Goal: Task Accomplishment & Management: Manage account settings

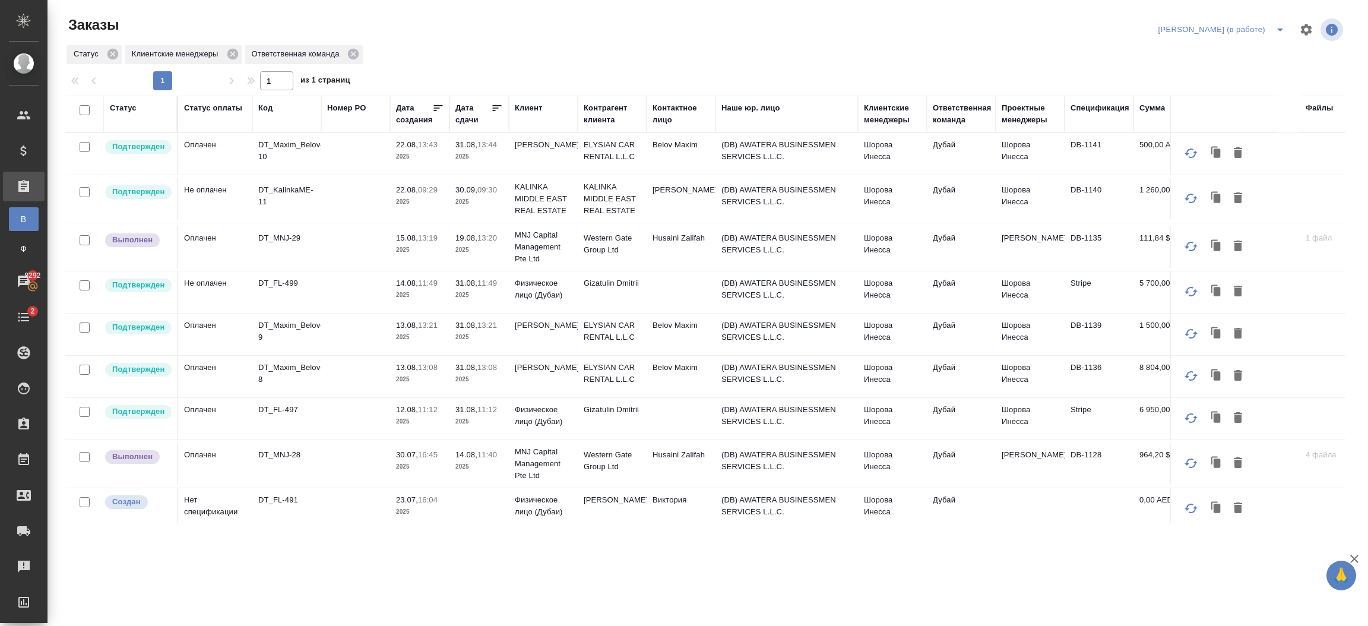
click at [692, 204] on td "Rumyantseva Ekaterina" at bounding box center [681, 199] width 69 height 42
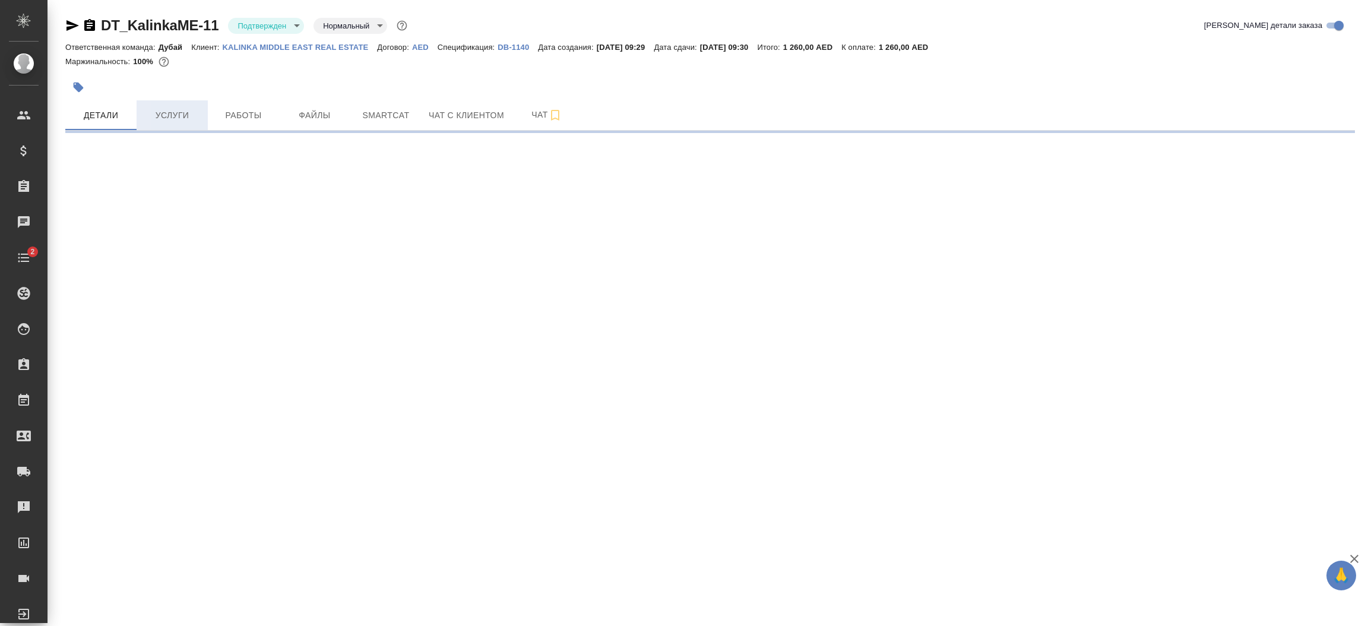
select select "RU"
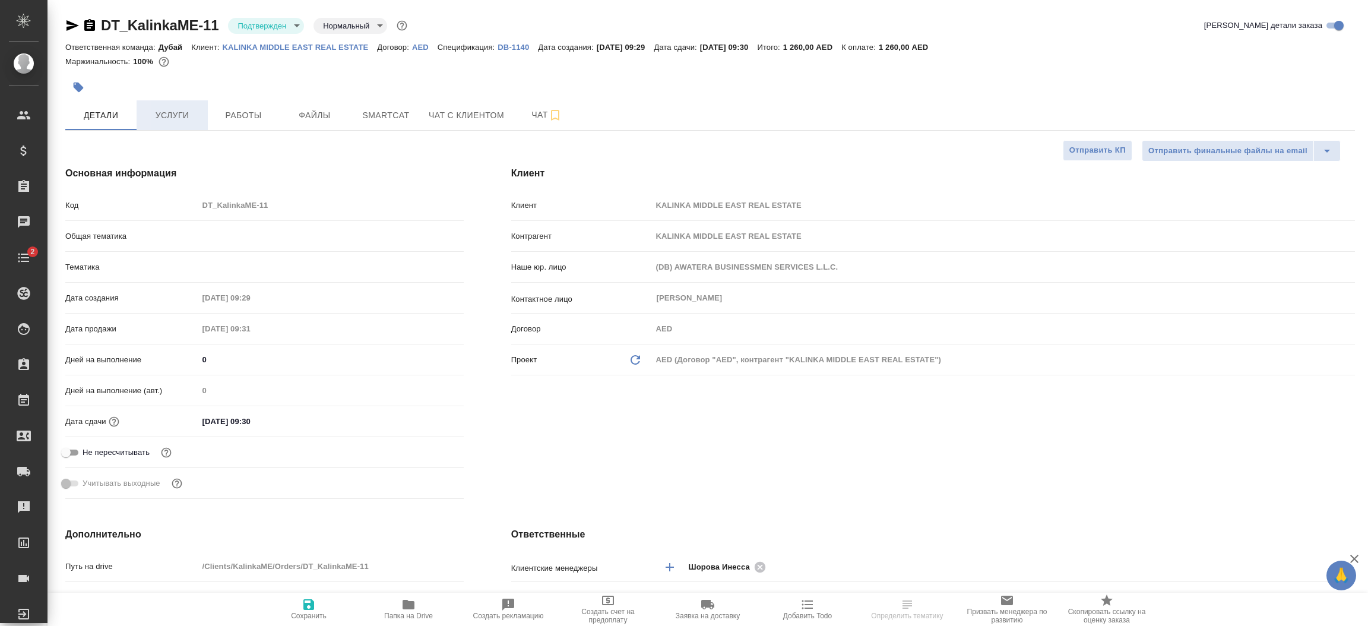
type textarea "x"
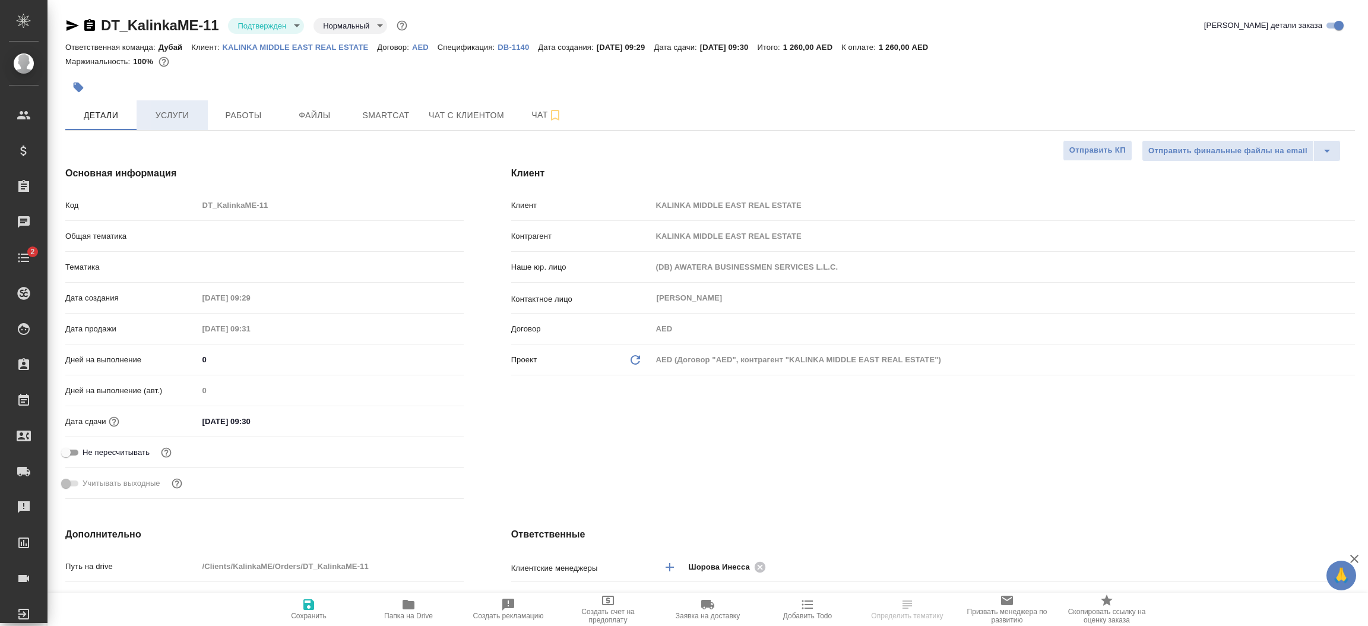
type textarea "x"
click at [174, 120] on span "Услуги" at bounding box center [172, 115] width 57 height 15
type textarea "x"
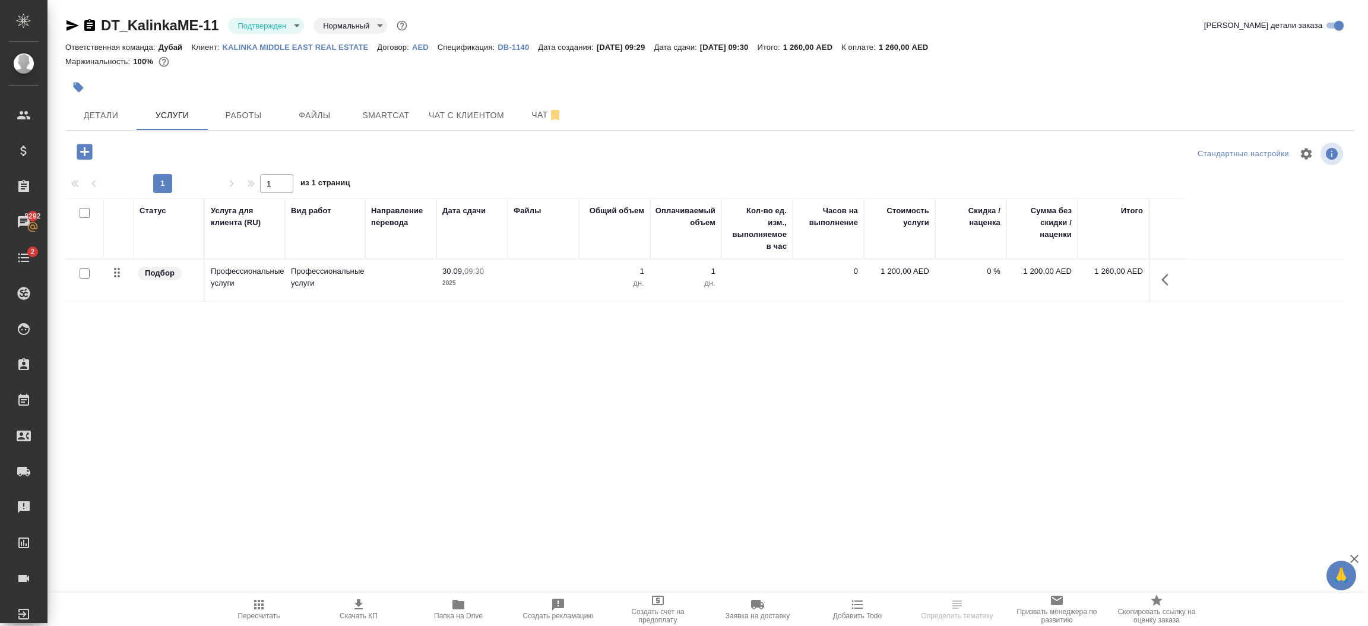
click at [91, 151] on icon "button" at bounding box center [84, 151] width 15 height 15
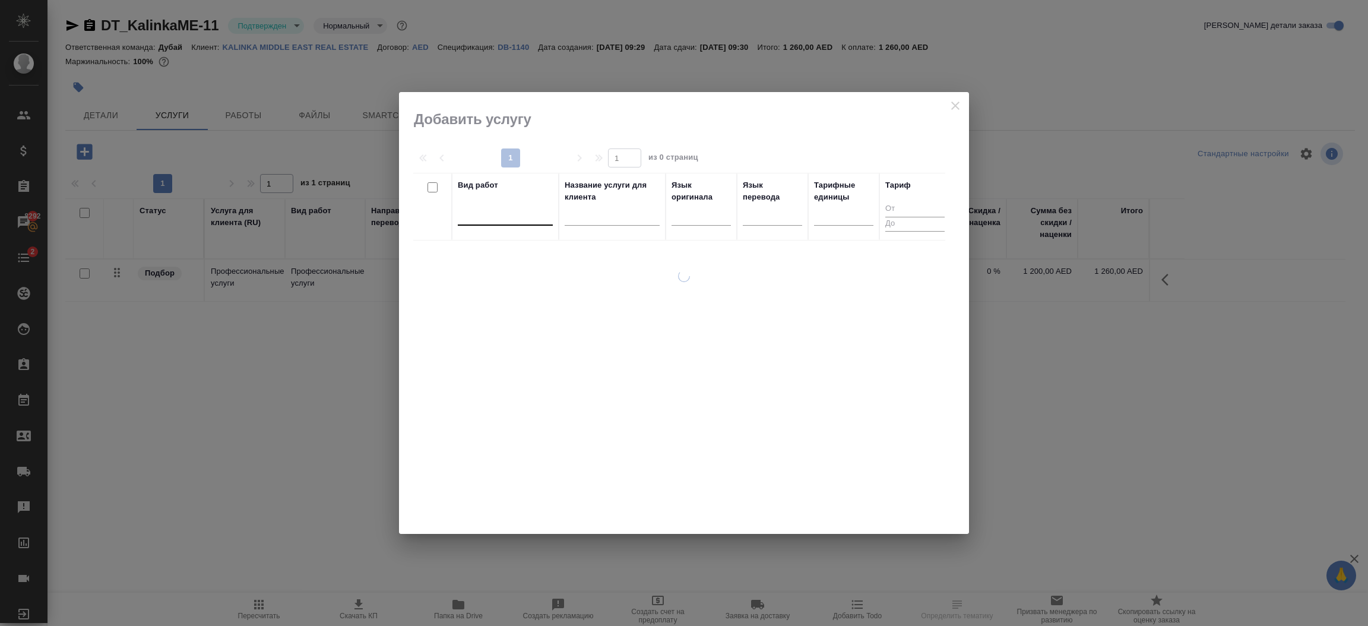
click at [518, 220] on div at bounding box center [505, 213] width 95 height 17
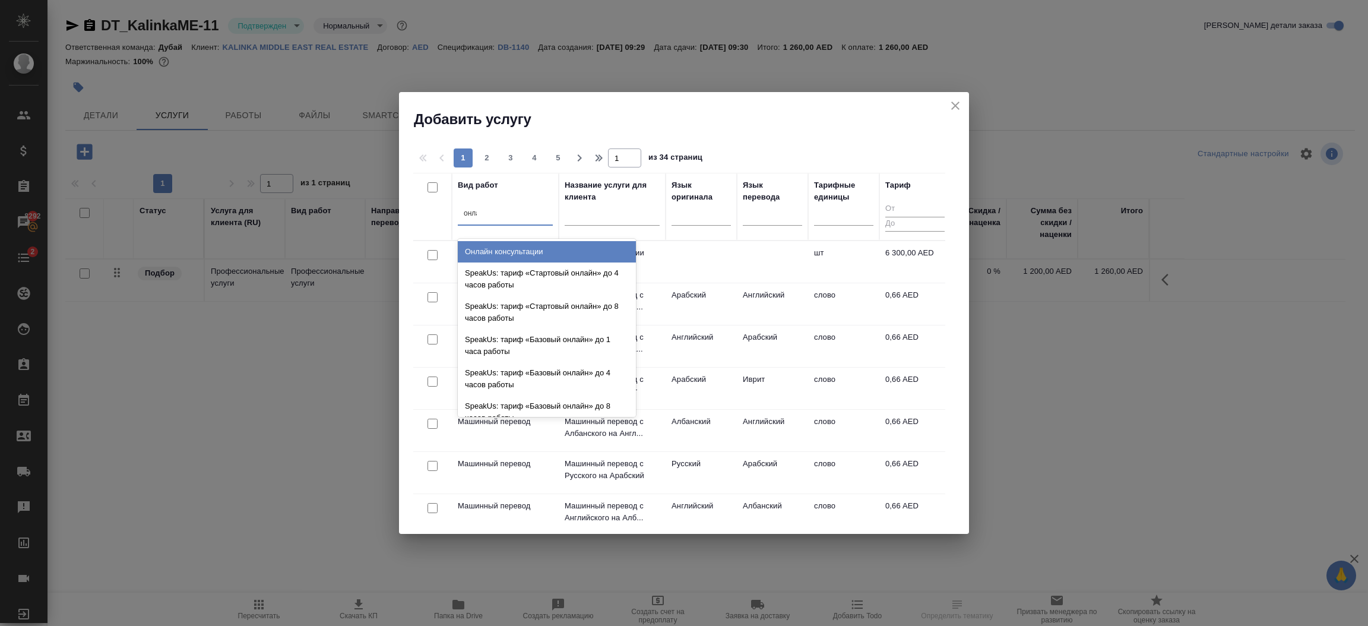
type input "онлай"
click at [505, 248] on div "Онлайн консультации" at bounding box center [547, 251] width 178 height 21
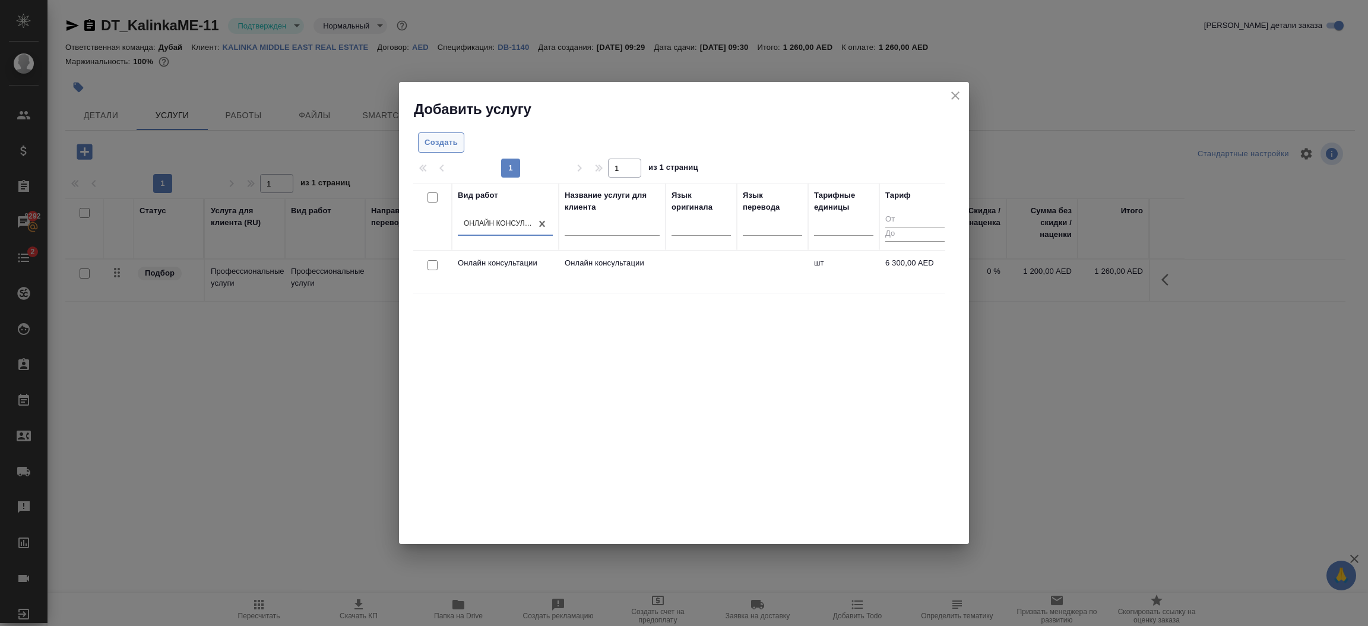
click at [444, 147] on span "Создать" at bounding box center [441, 143] width 33 height 14
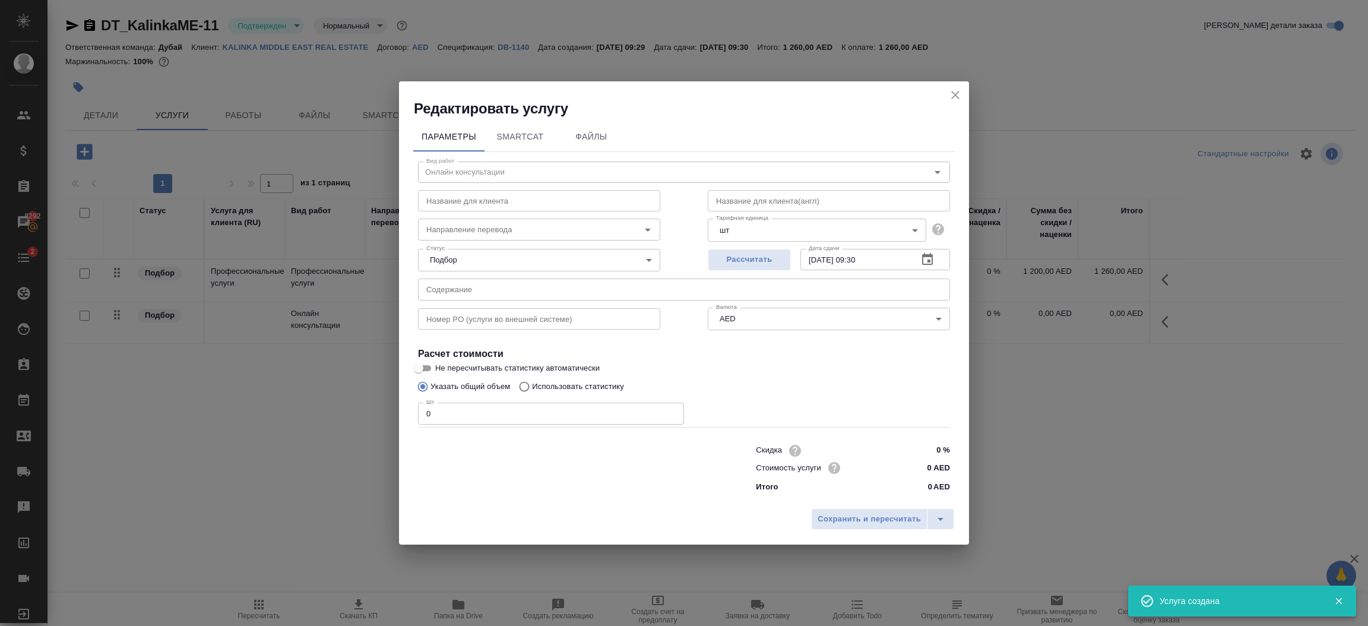
click at [466, 413] on input "0" at bounding box center [551, 413] width 266 height 21
type input "1"
click at [872, 522] on span "Сохранить и пересчитать" at bounding box center [869, 519] width 103 height 14
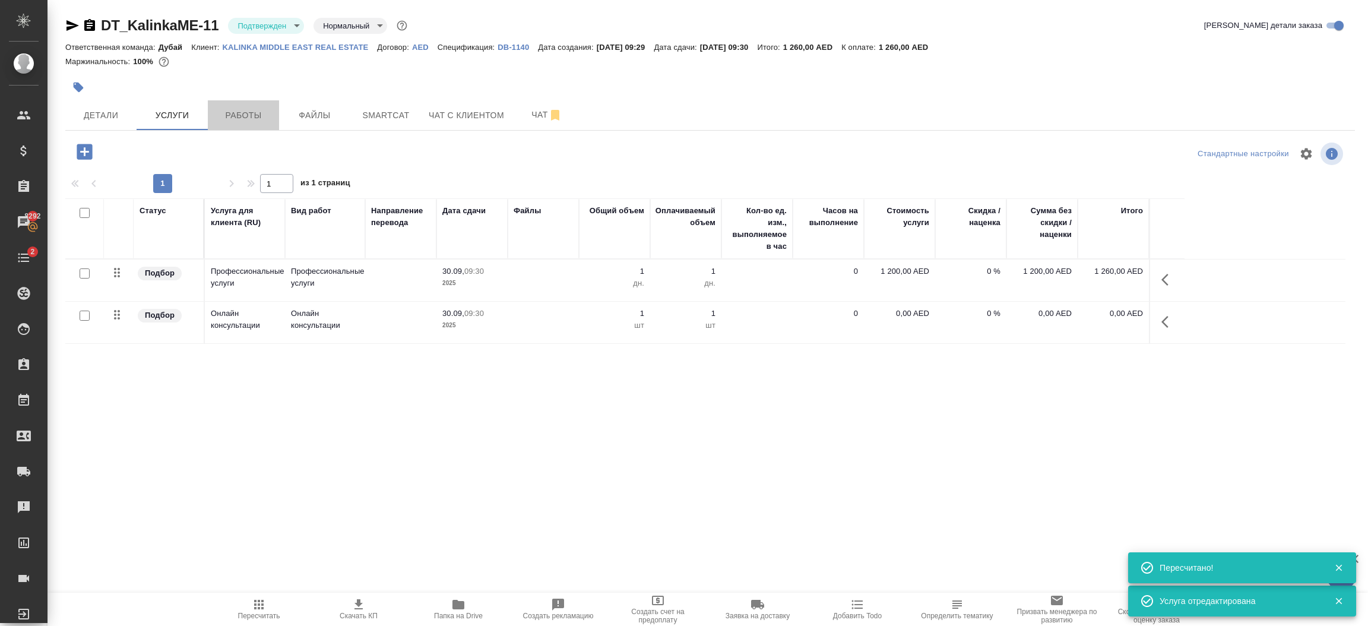
click at [252, 116] on span "Работы" at bounding box center [243, 115] width 57 height 15
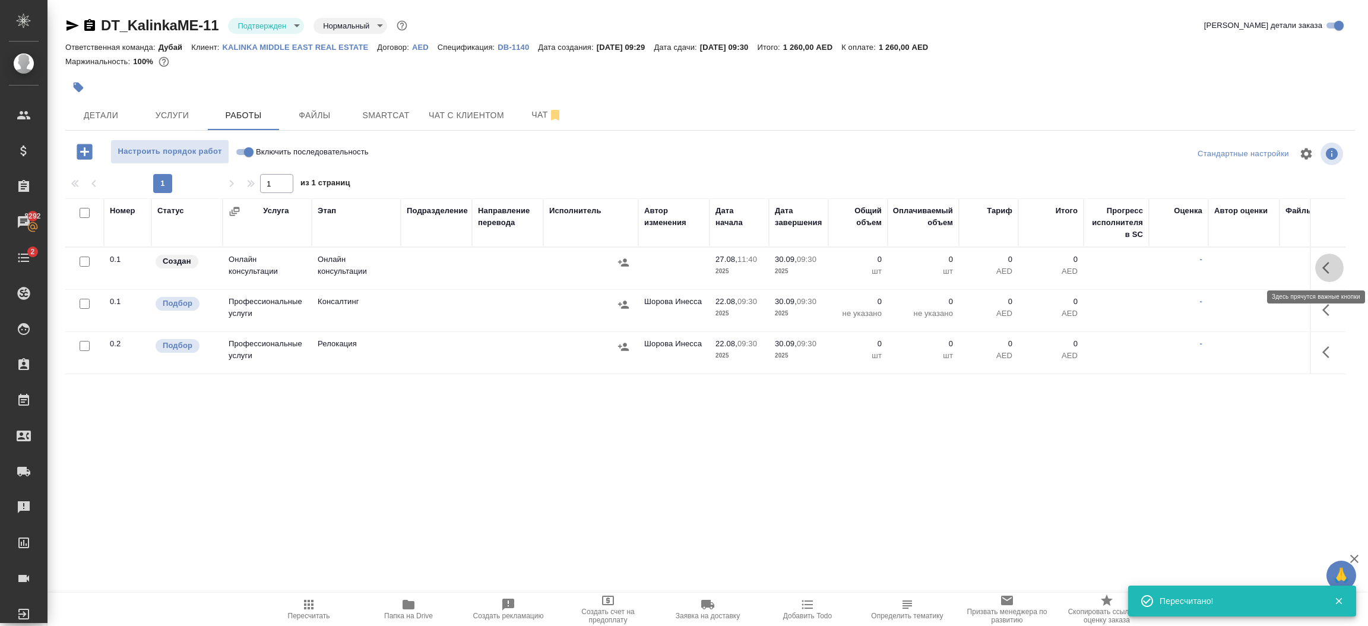
click at [1327, 267] on icon "button" at bounding box center [1329, 268] width 14 height 14
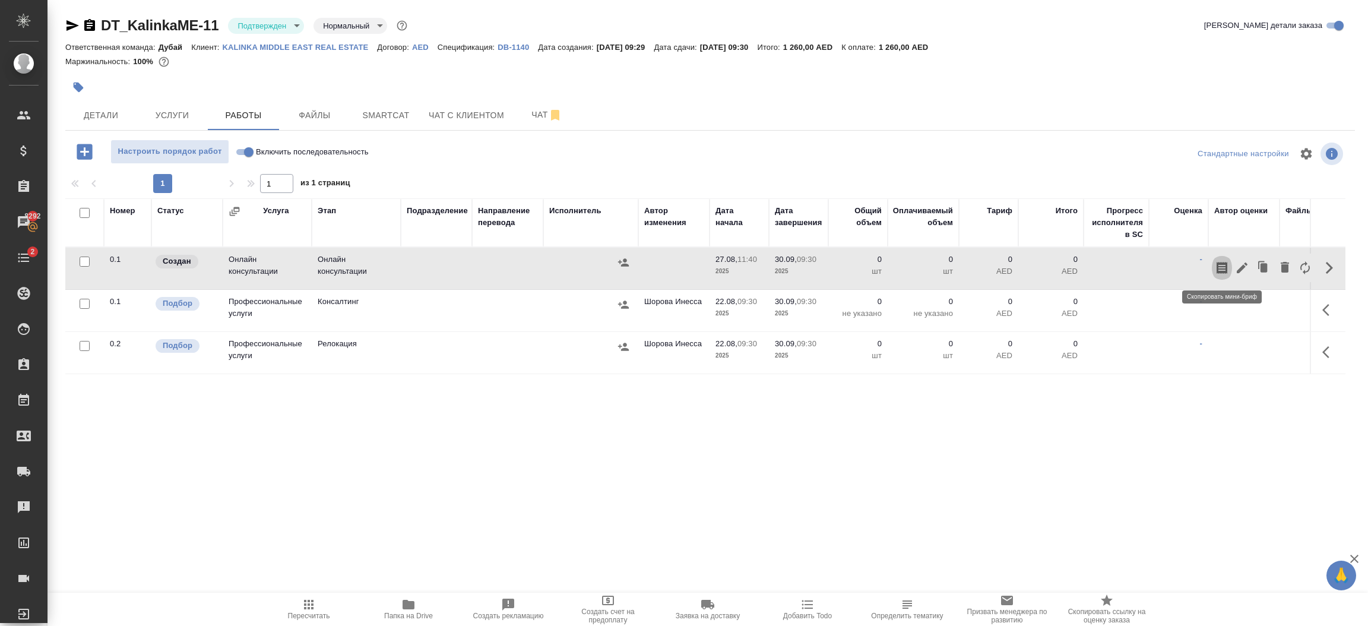
click at [1231, 272] on button "button" at bounding box center [1222, 268] width 20 height 28
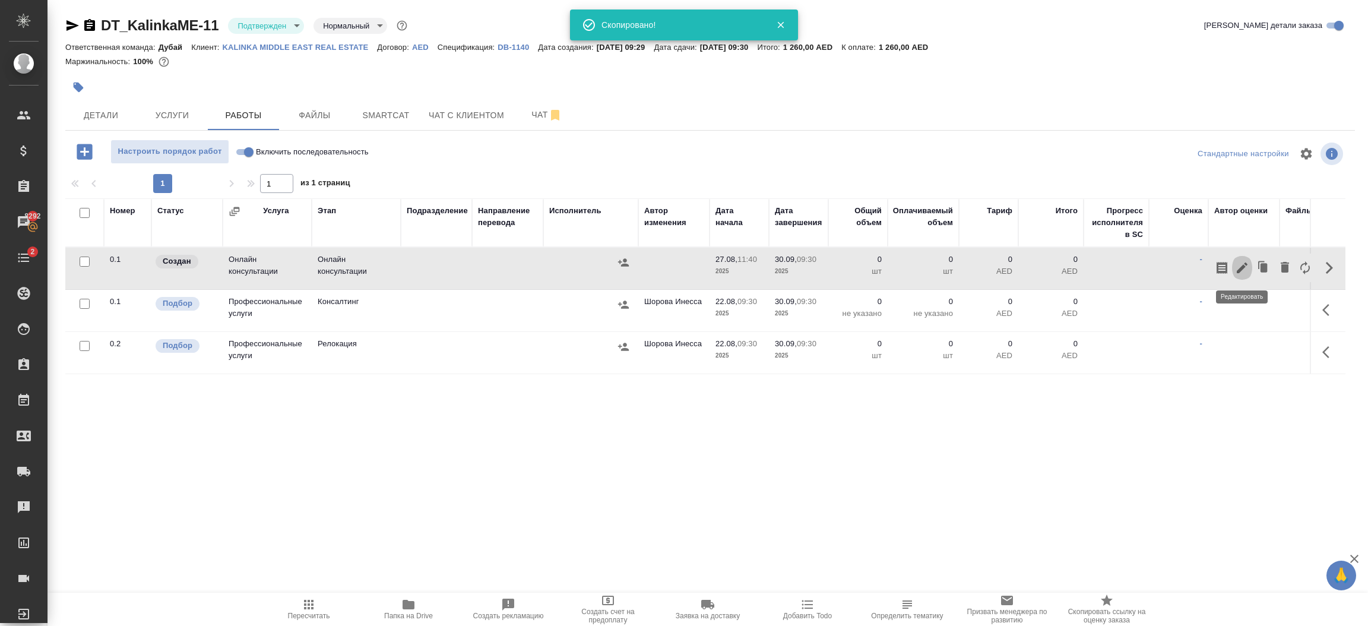
click at [1237, 267] on icon "button" at bounding box center [1242, 268] width 14 height 14
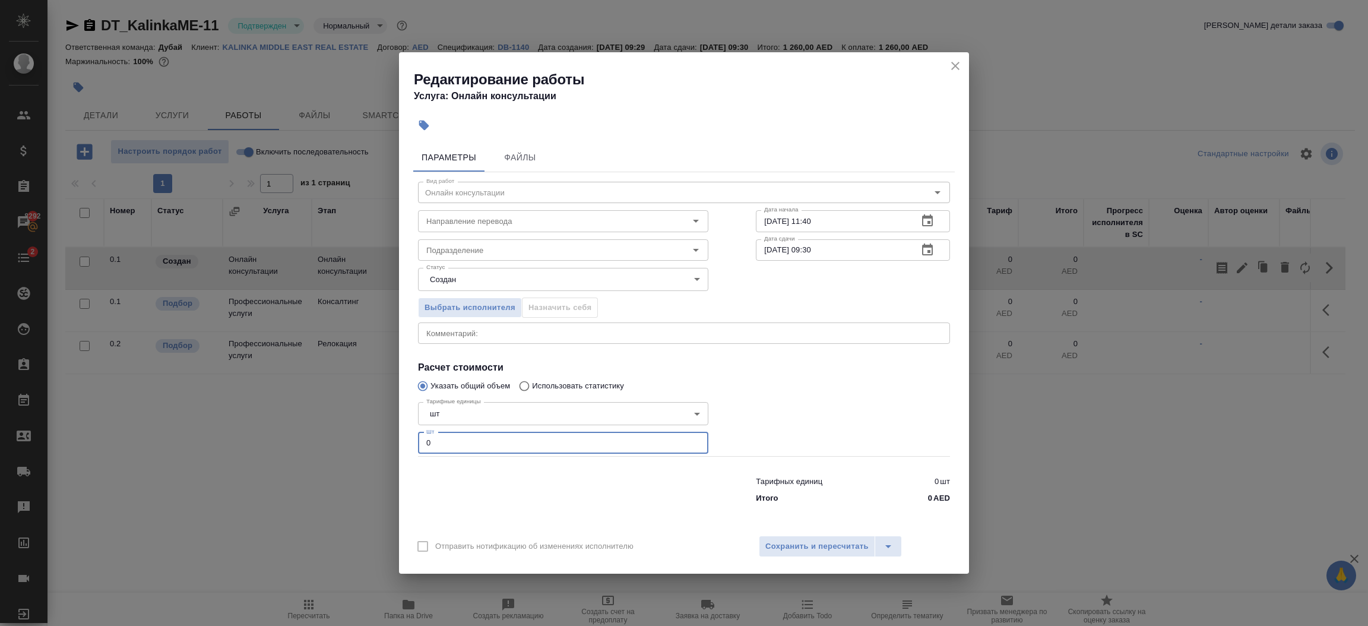
click at [541, 436] on input "0" at bounding box center [563, 442] width 290 height 21
type input "1"
click at [793, 557] on button "Сохранить и пересчитать" at bounding box center [817, 546] width 116 height 21
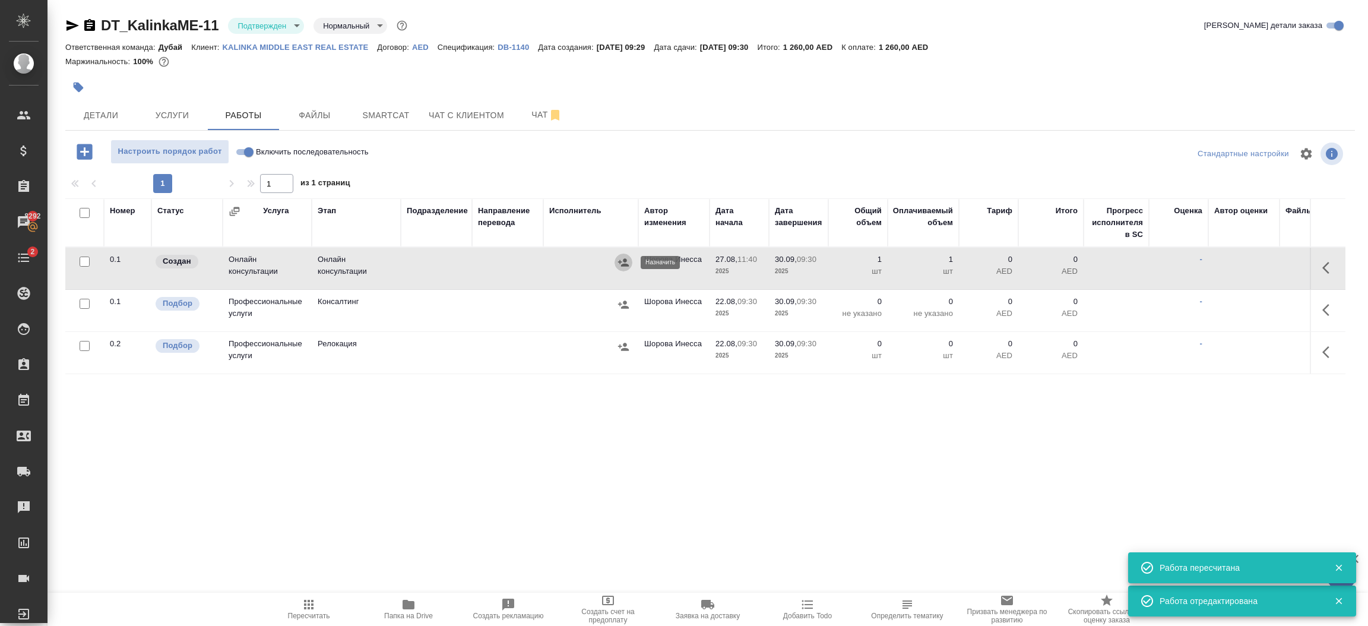
click at [626, 259] on icon "button" at bounding box center [623, 262] width 12 height 12
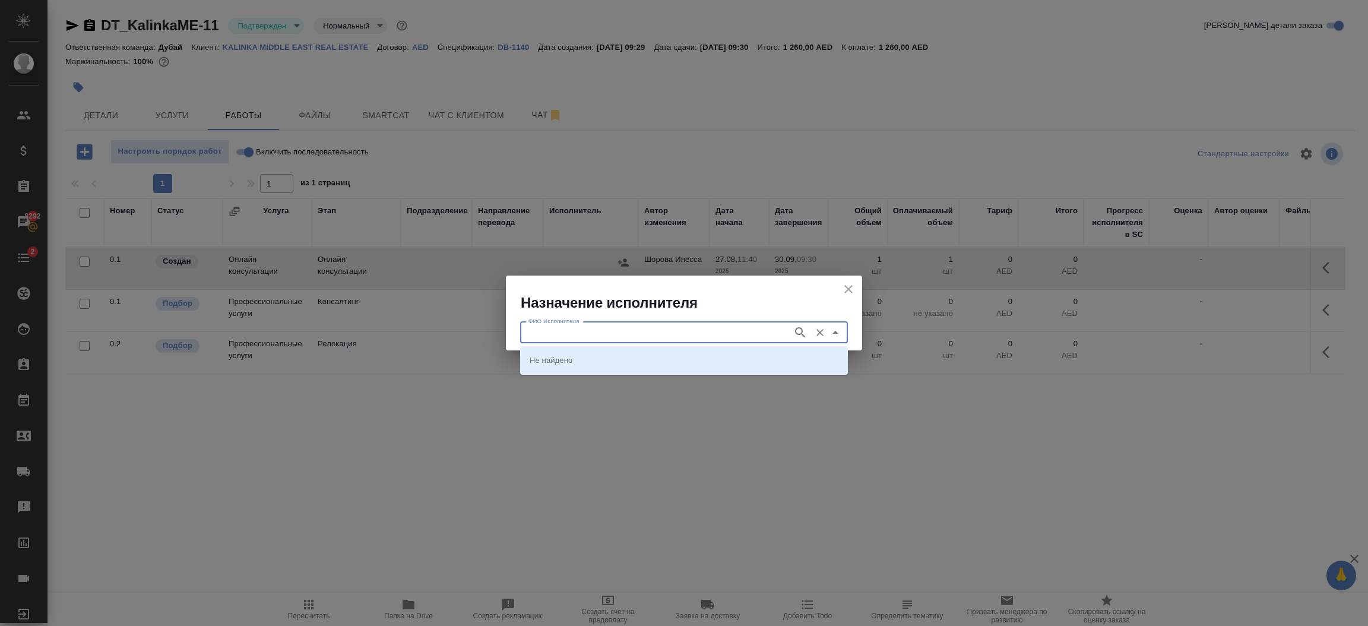
click at [629, 330] on input "ФИО Исполнителя" at bounding box center [655, 332] width 263 height 14
type input "future"
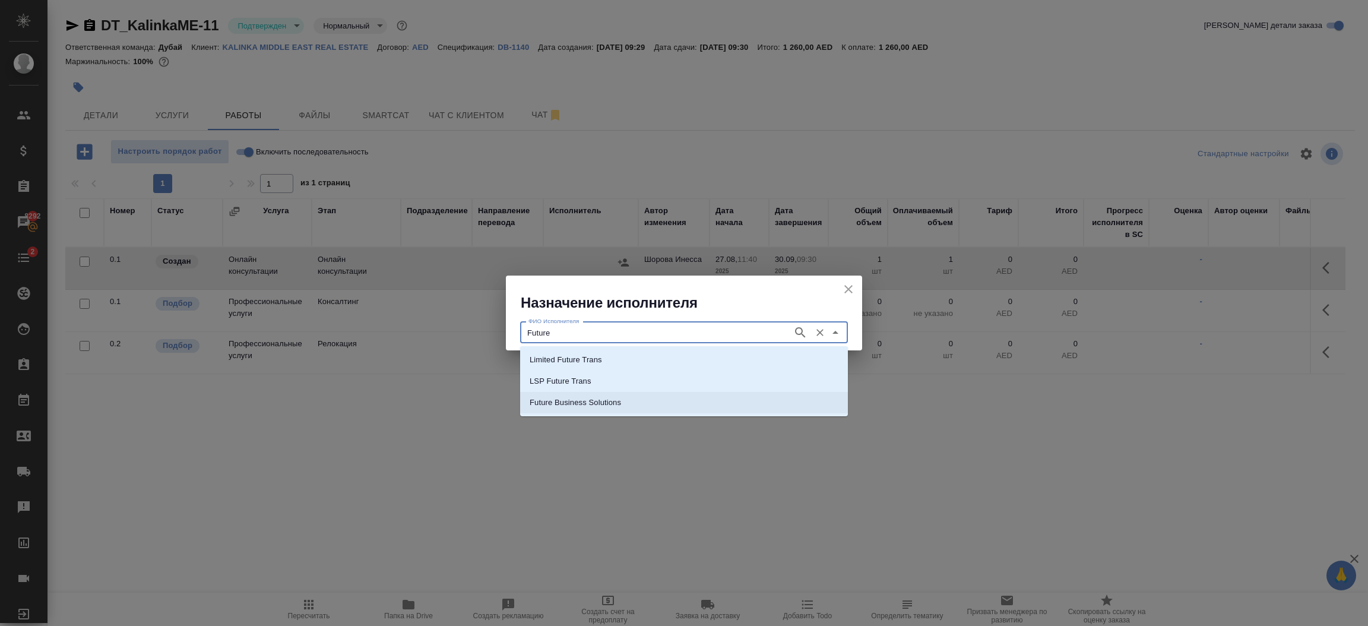
click at [601, 406] on p "Future Business Solutions" at bounding box center [575, 403] width 91 height 12
type input "Future Business Solutions"
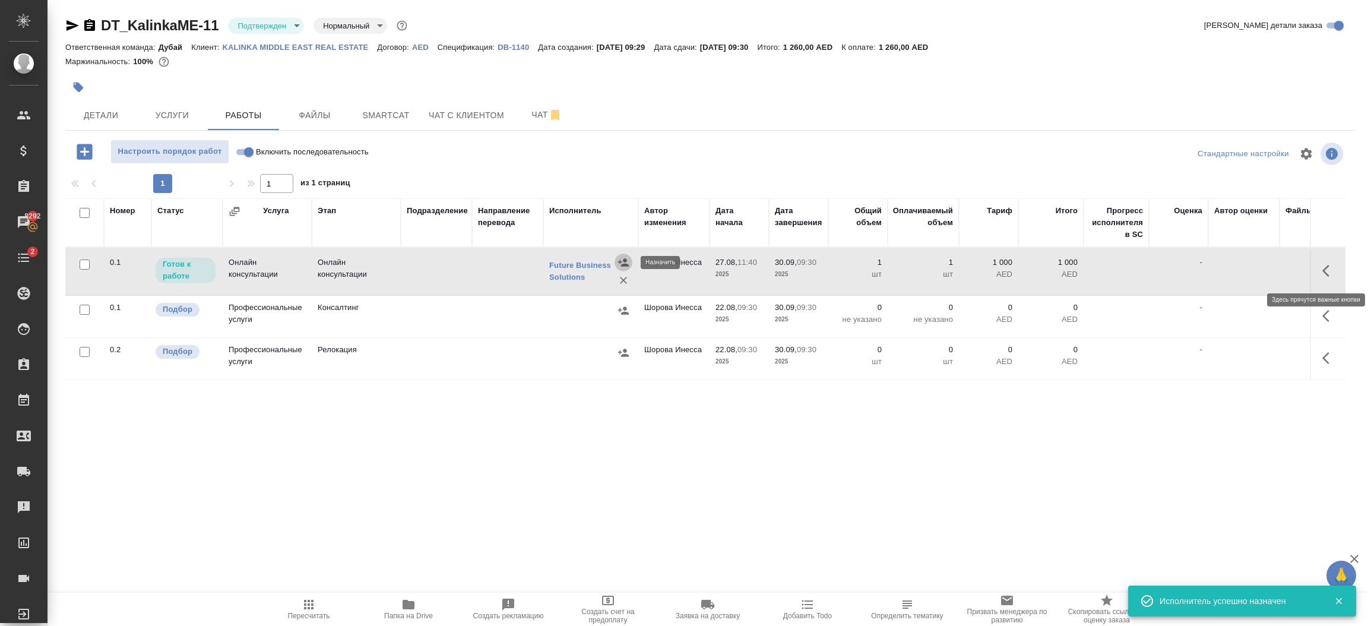
click at [1327, 270] on icon "button" at bounding box center [1329, 271] width 14 height 14
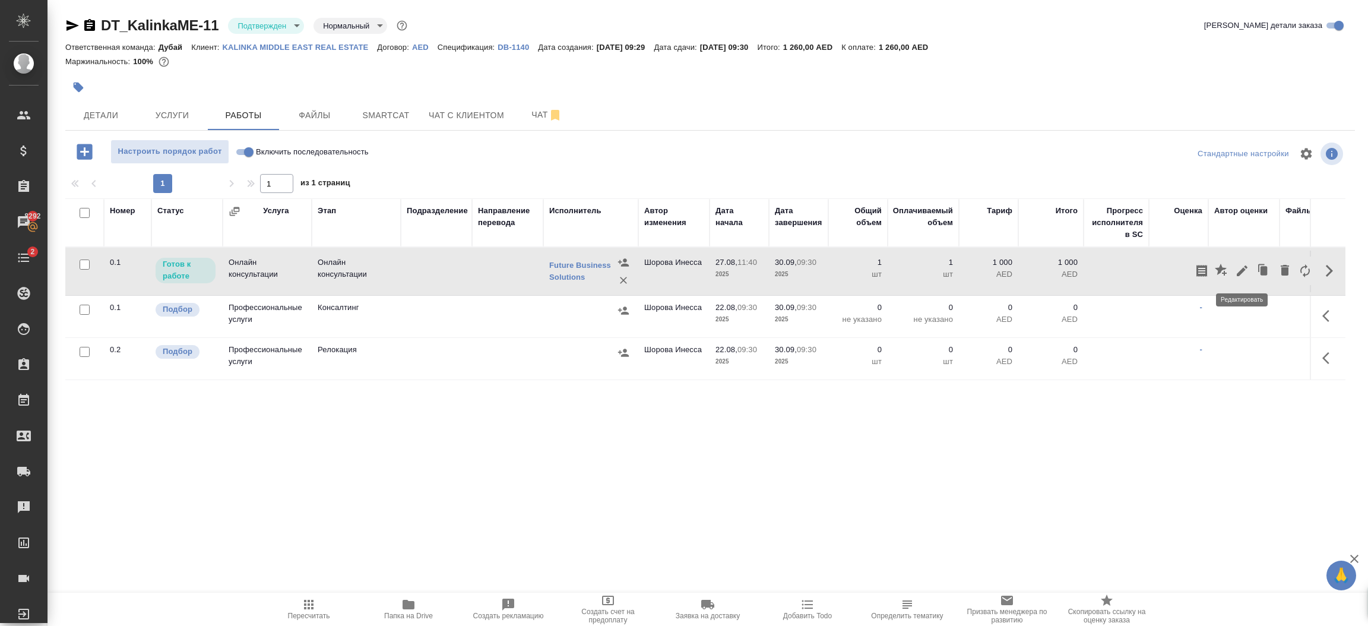
click at [1244, 270] on icon "button" at bounding box center [1242, 270] width 11 height 11
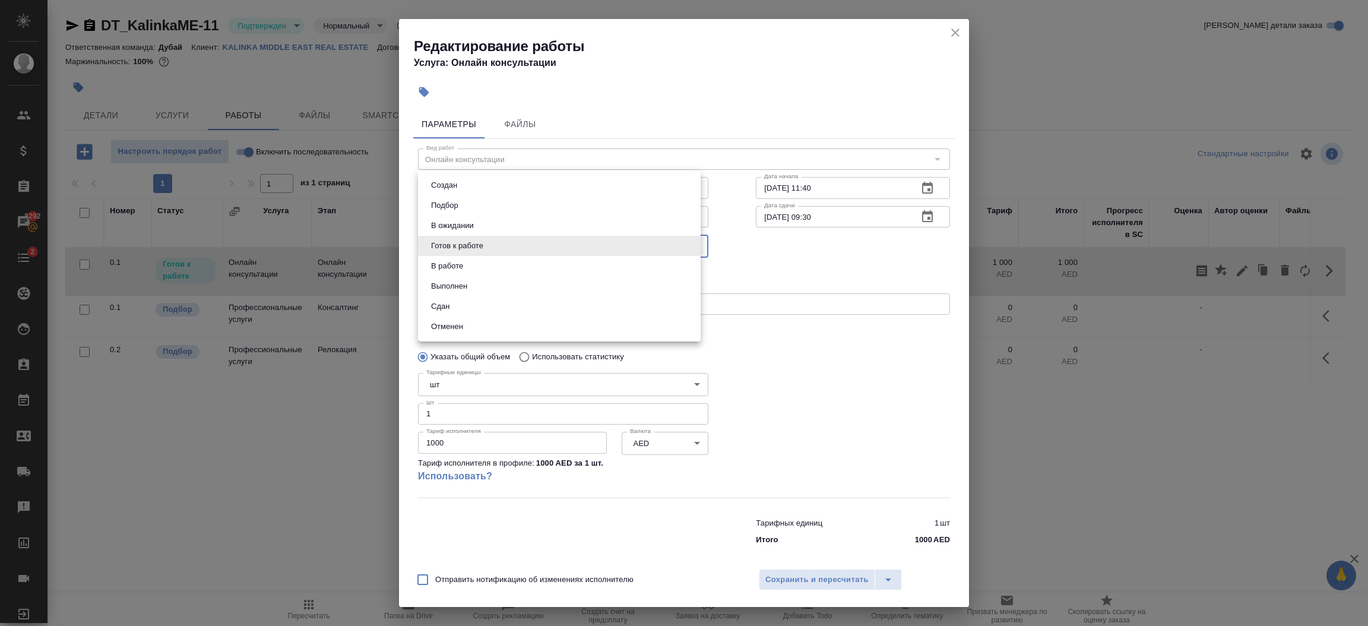
click at [550, 251] on body "🙏 .cls-1 fill:#fff; AWATERA Шорова Инесса i.shorova_kiev Клиенты Спецификации З…" at bounding box center [684, 313] width 1368 height 626
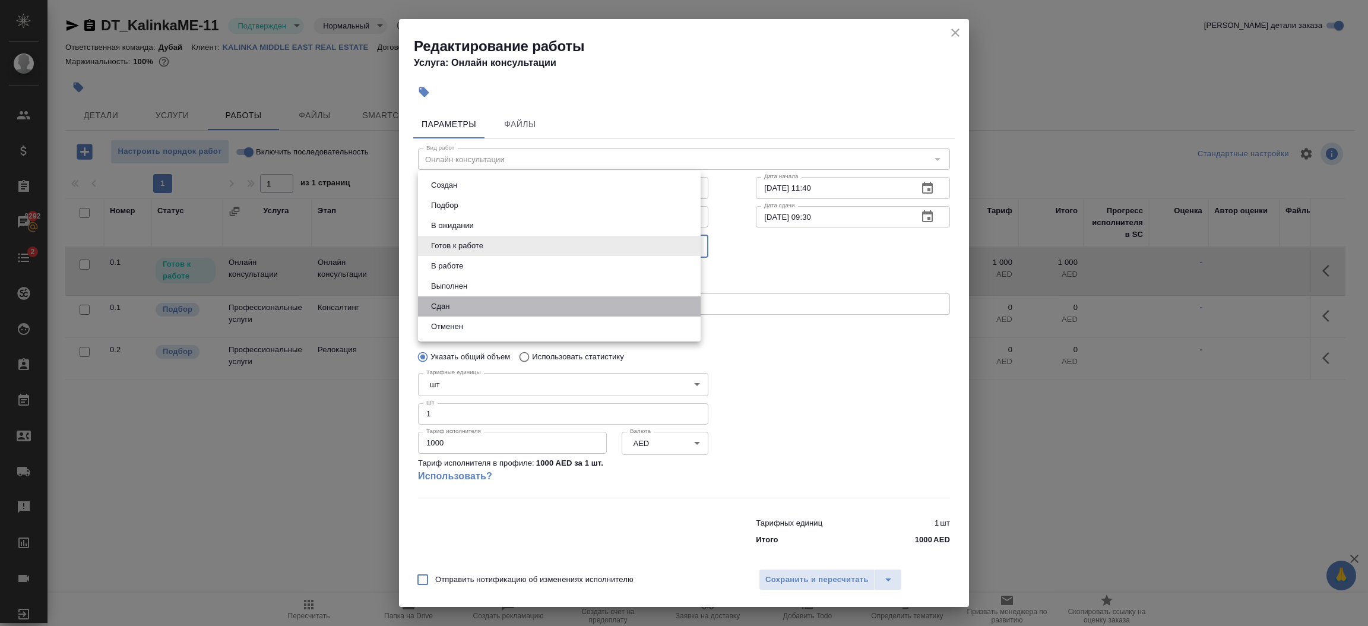
click at [522, 302] on li "Сдан" at bounding box center [559, 306] width 283 height 20
type input "closed"
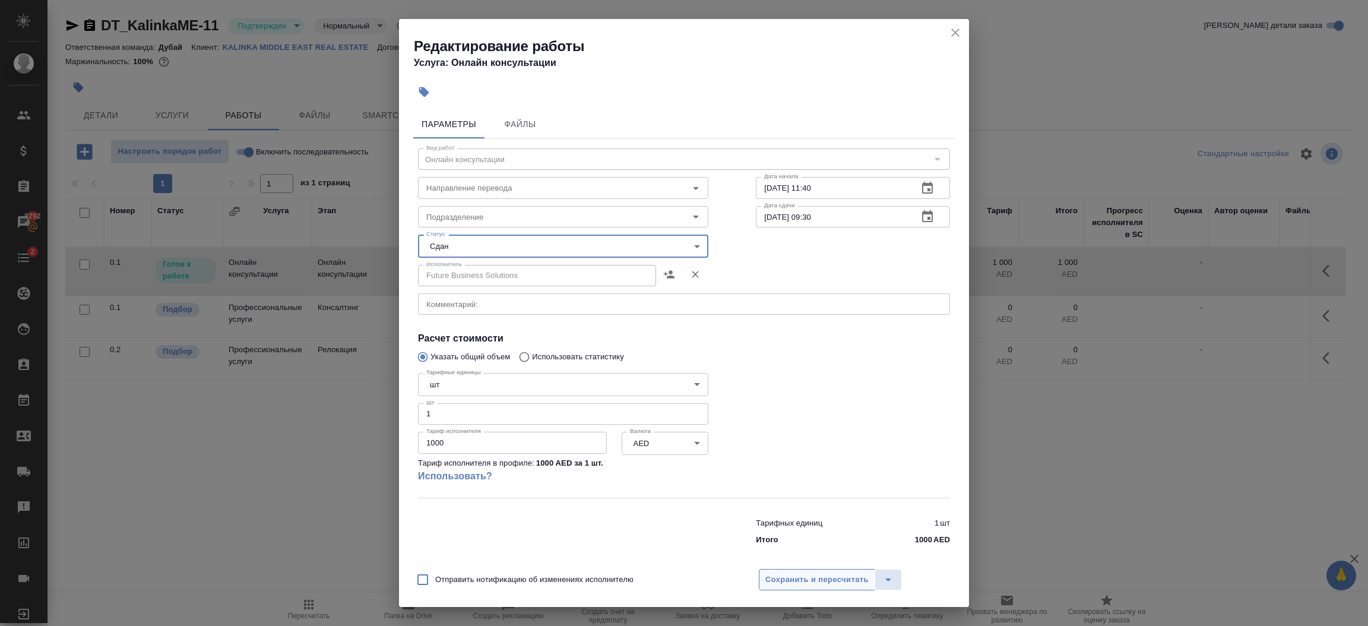
click at [820, 573] on span "Сохранить и пересчитать" at bounding box center [816, 580] width 103 height 14
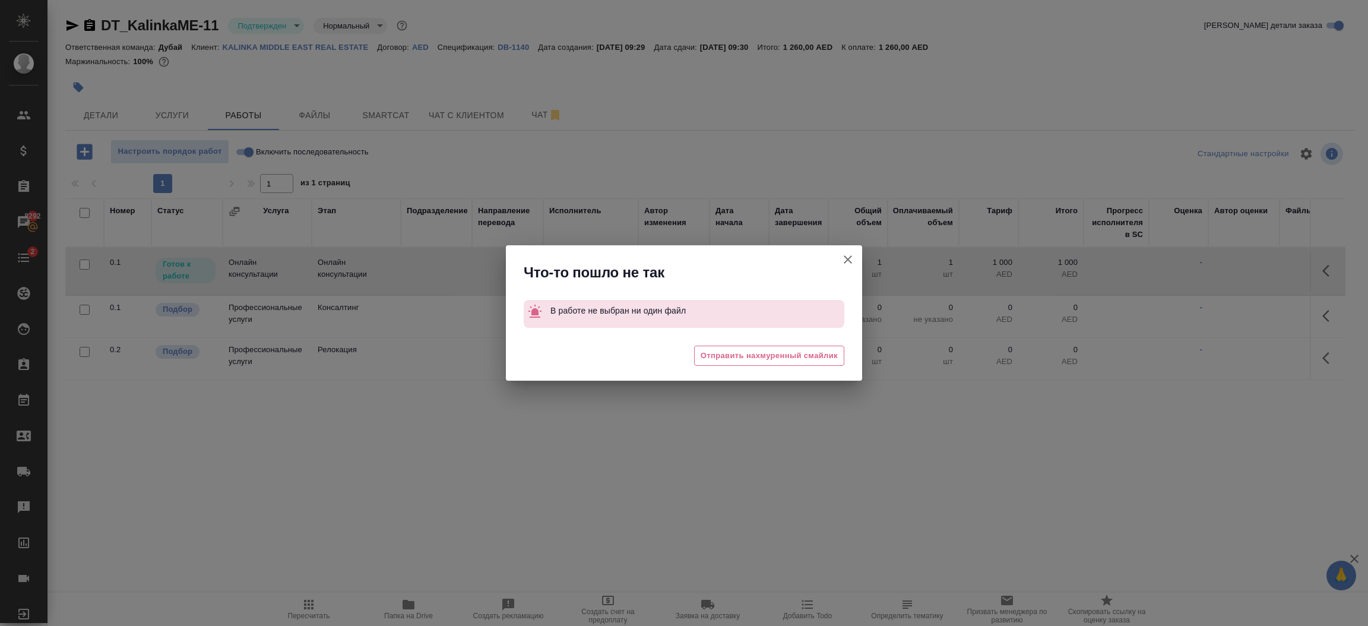
click at [852, 256] on icon "button" at bounding box center [848, 259] width 14 height 14
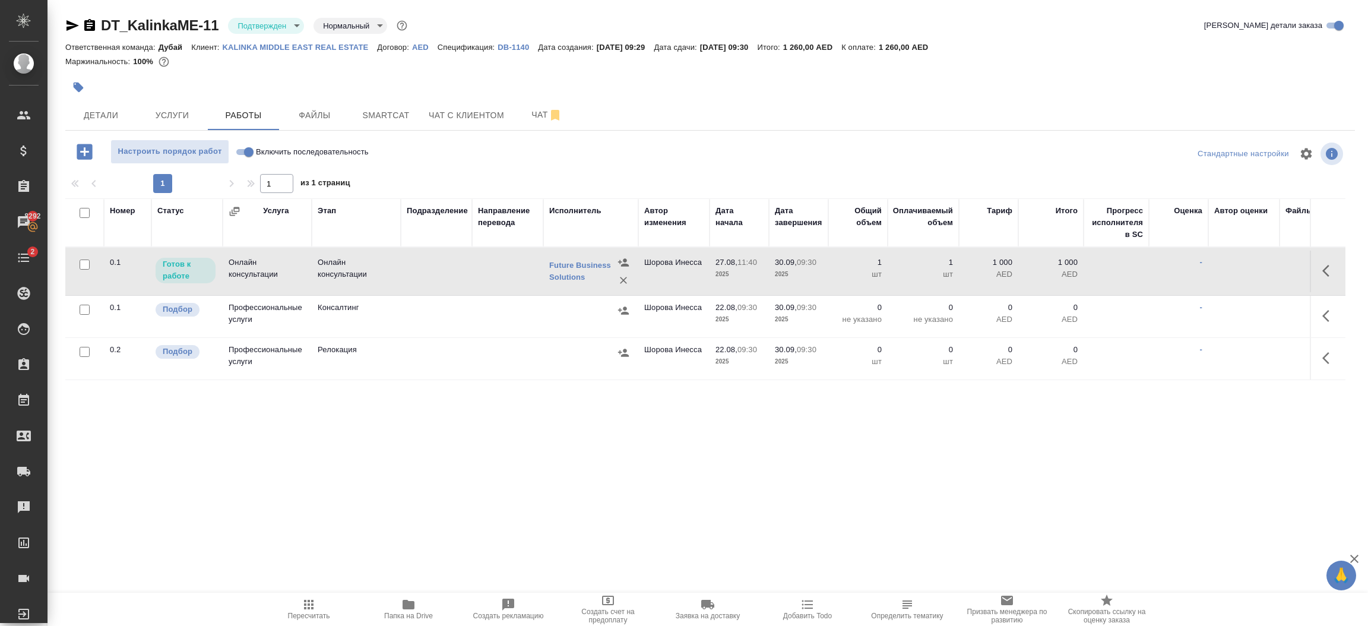
click at [239, 155] on input "Включить последовательность" at bounding box center [248, 152] width 43 height 14
checkbox input "true"
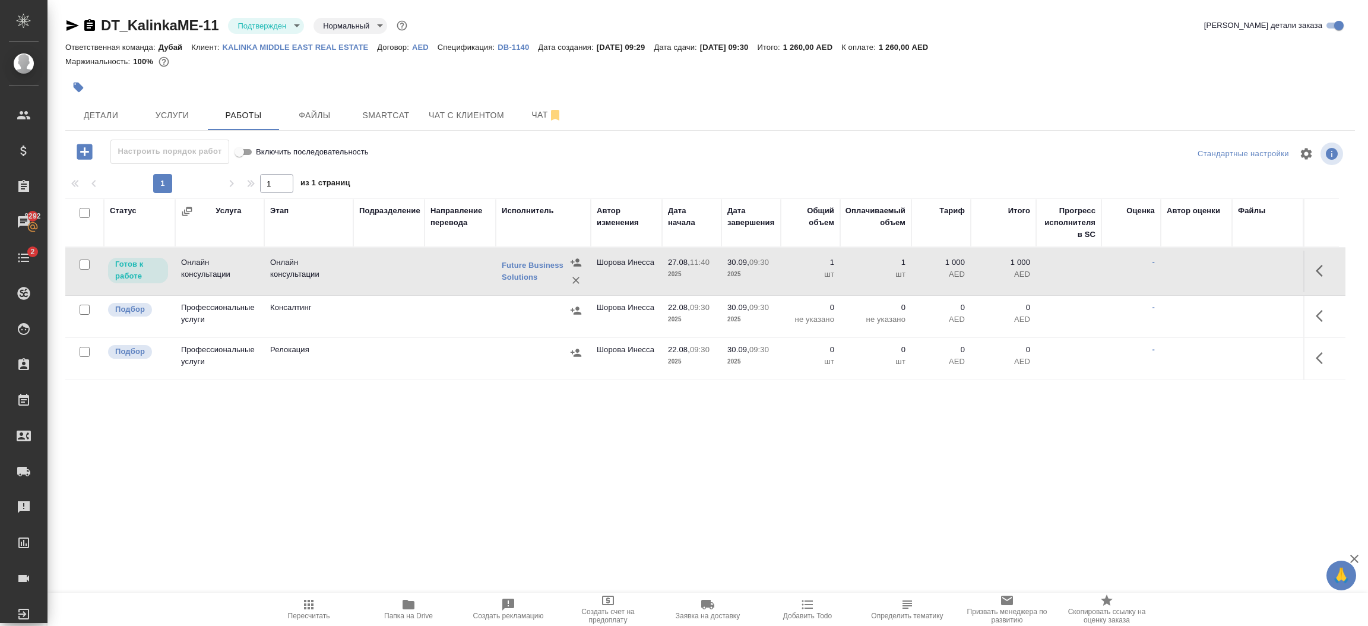
click at [240, 151] on input "Включить последовательность" at bounding box center [239, 152] width 43 height 14
checkbox input "false"
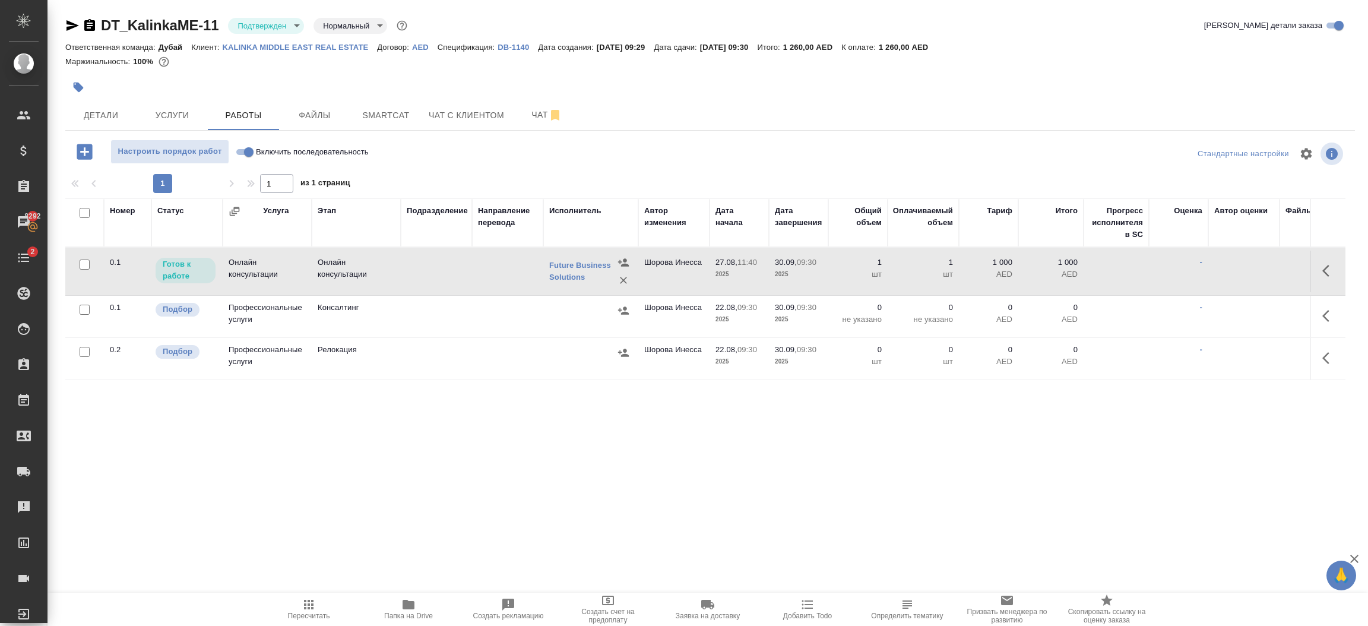
click at [240, 151] on input "Включить последовательность" at bounding box center [248, 152] width 43 height 14
checkbox input "true"
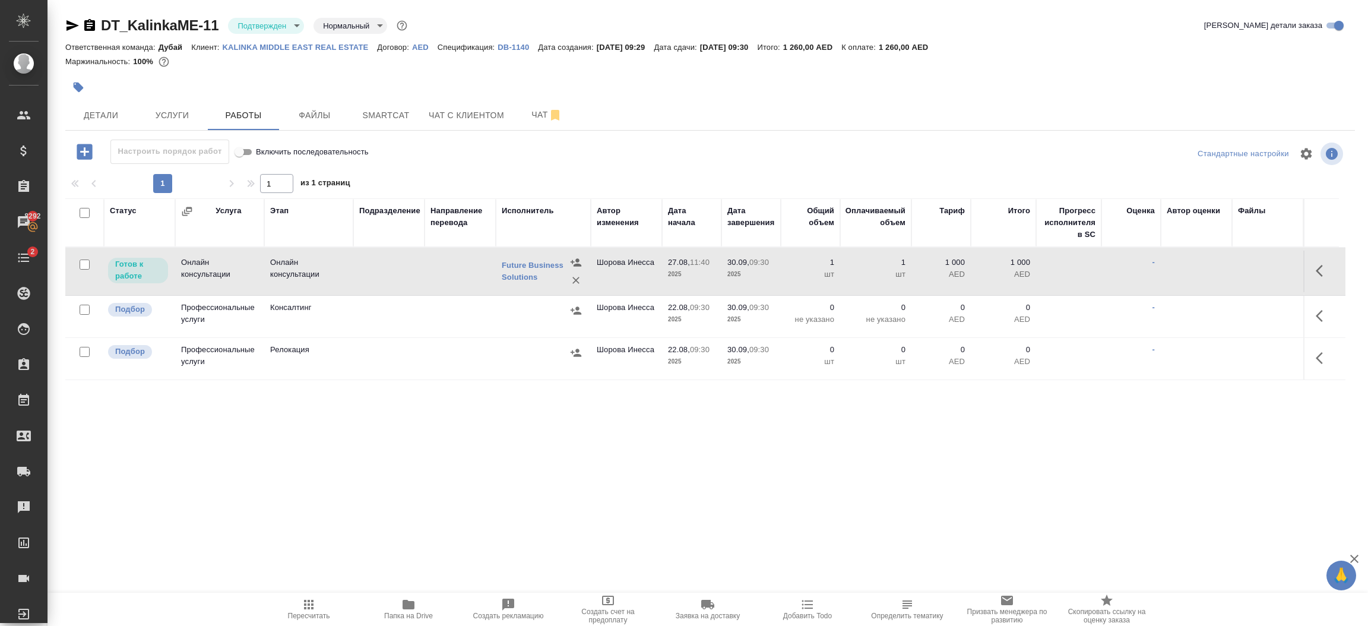
click at [1088, 265] on td at bounding box center [1068, 272] width 65 height 42
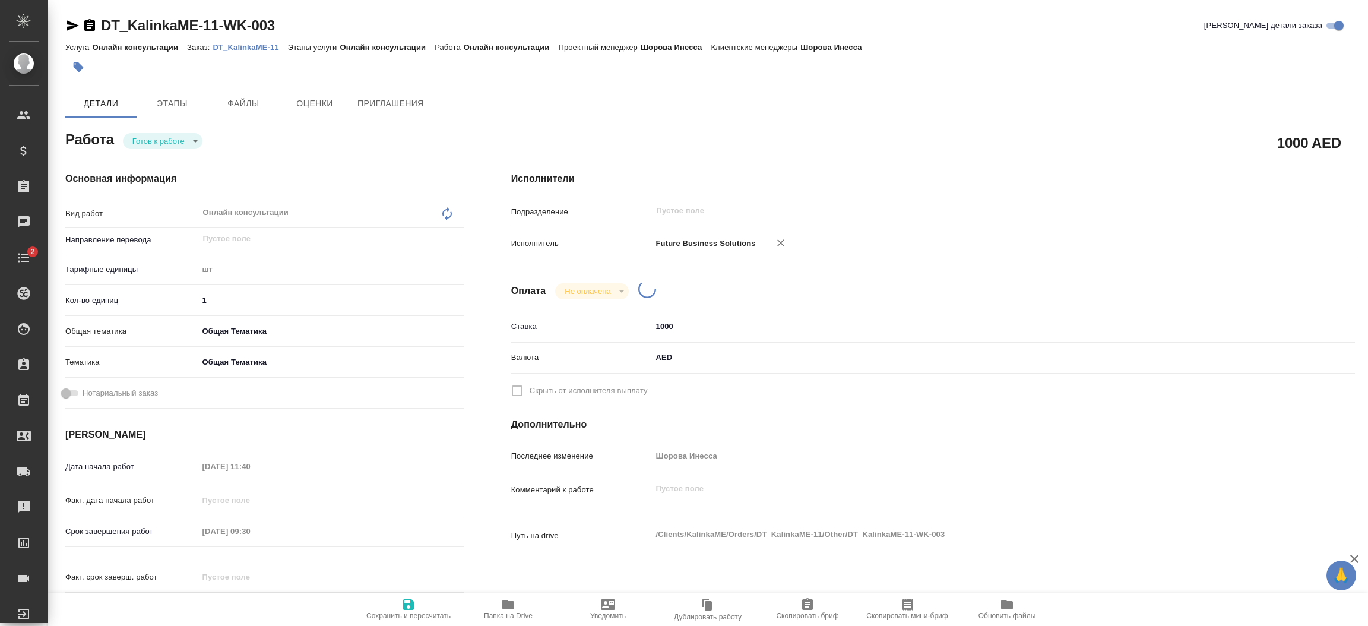
type textarea "x"
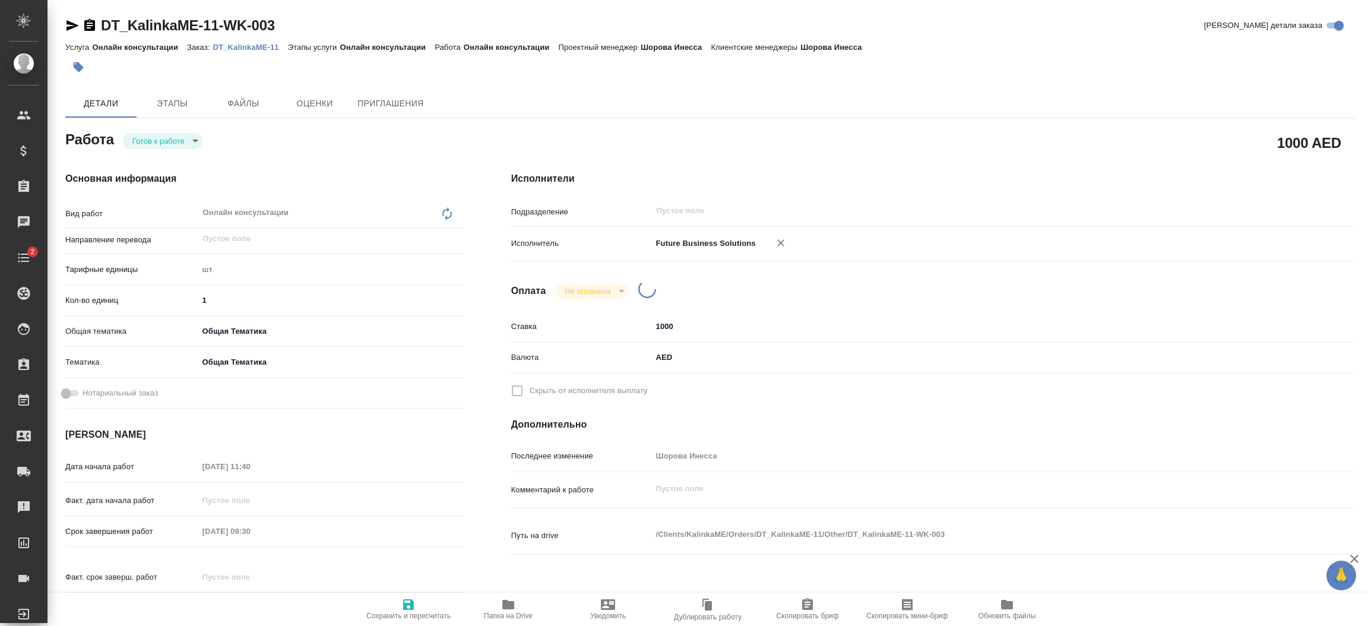
type textarea "x"
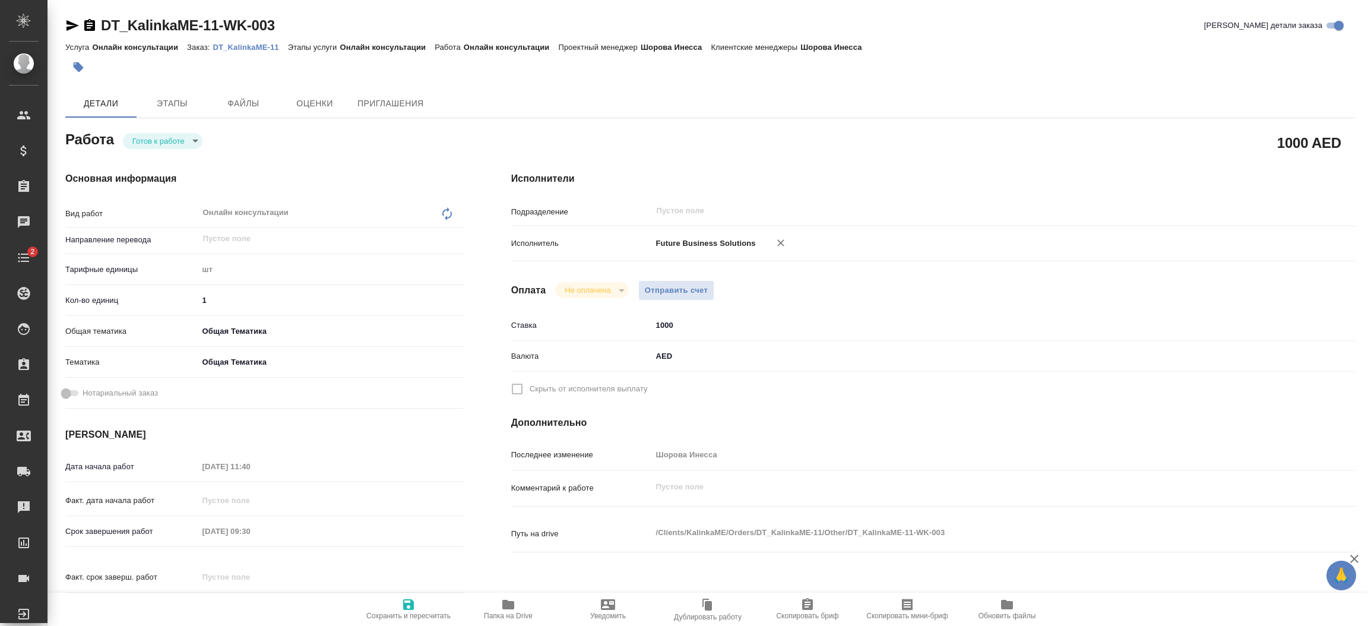
type textarea "x"
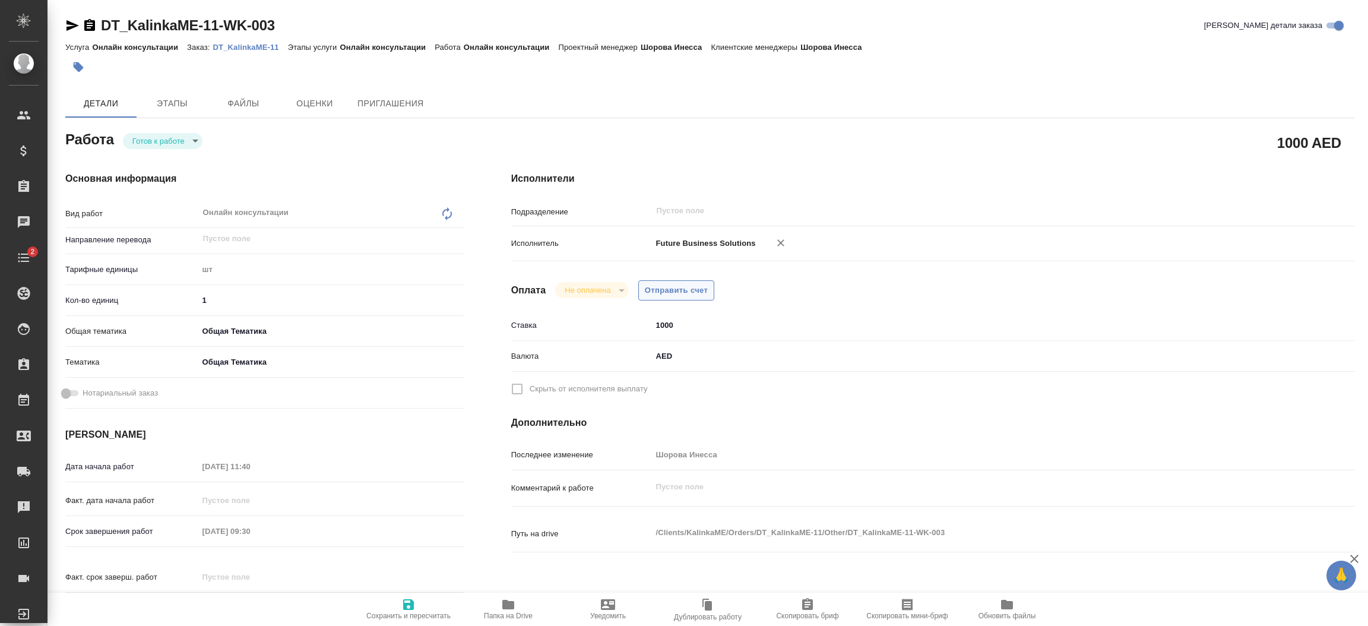
type textarea "x"
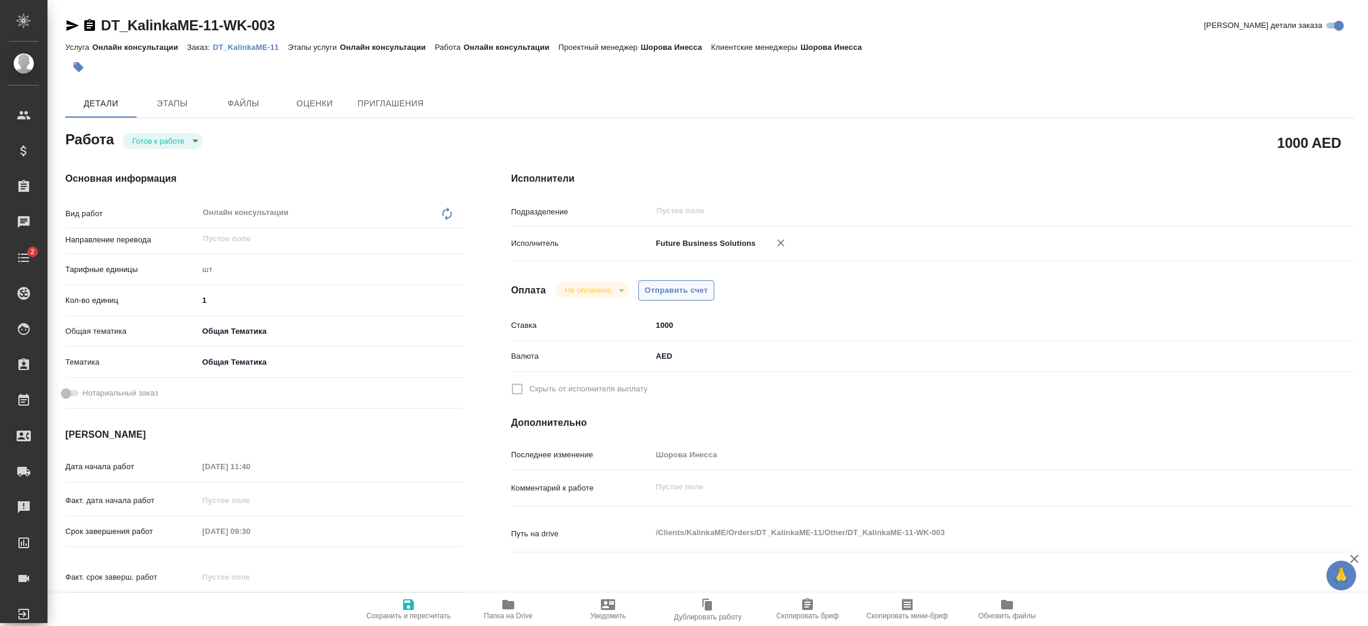
click at [697, 292] on span "Отправить счет" at bounding box center [677, 291] width 64 height 14
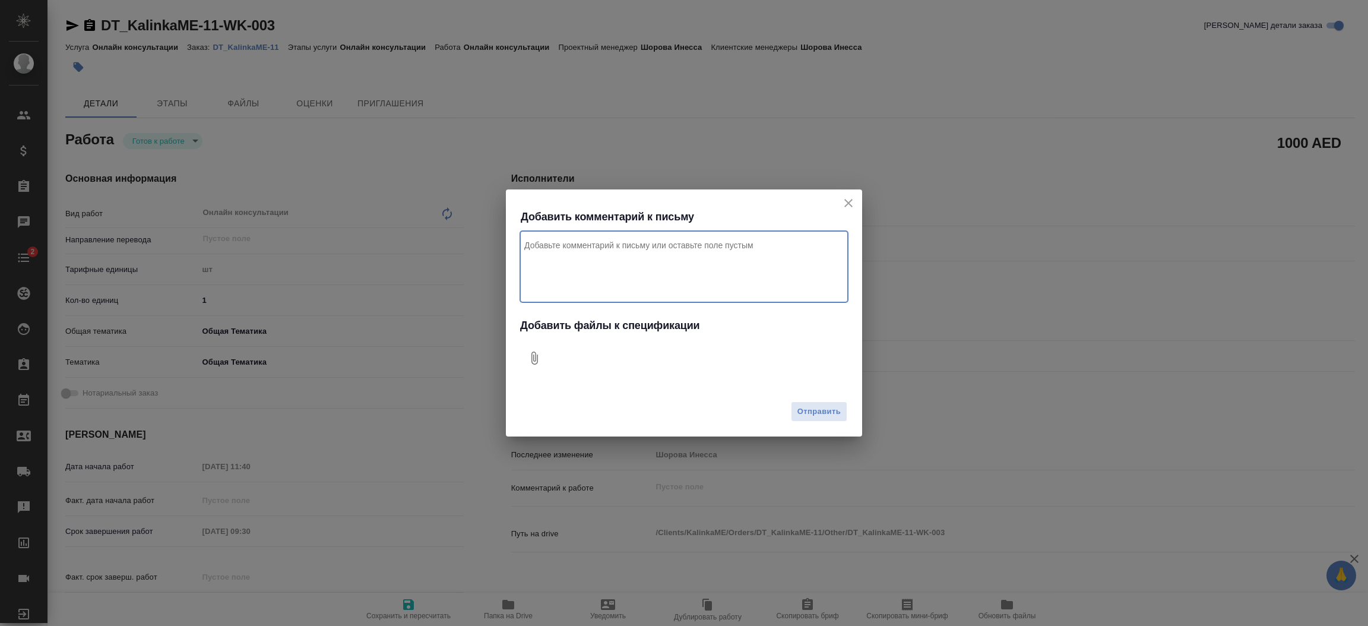
click at [663, 273] on textarea "Комментарий к письму" at bounding box center [684, 266] width 328 height 71
type textarea "x"
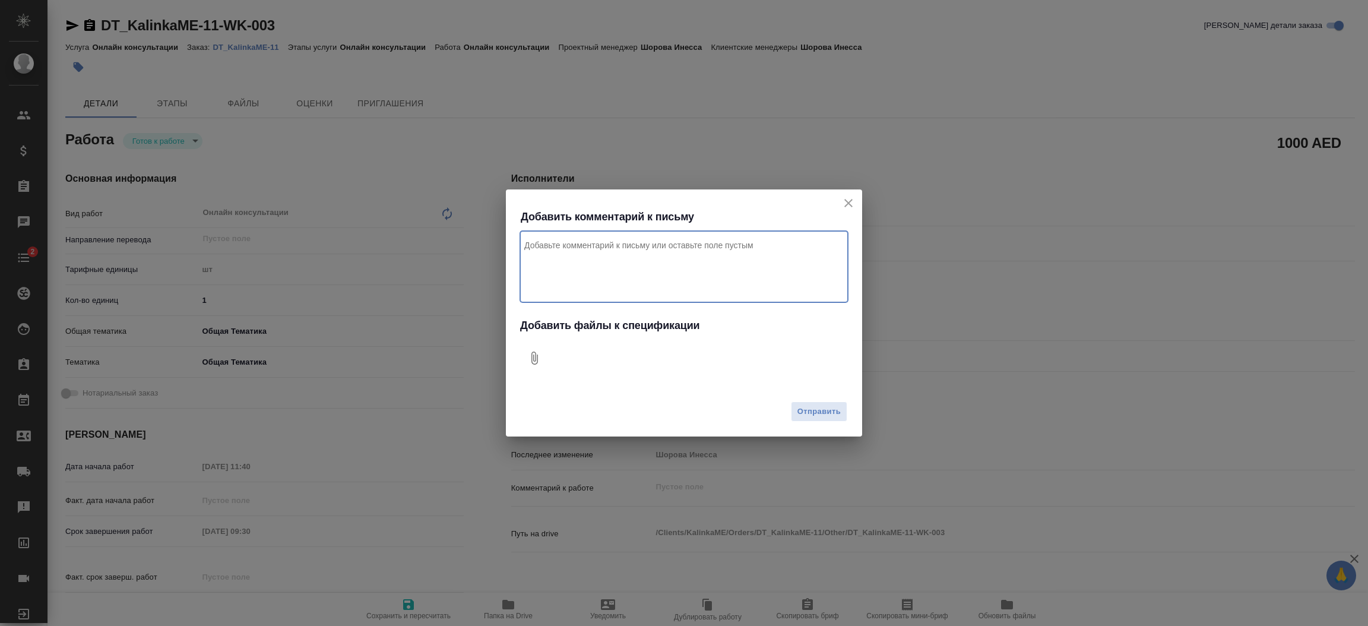
type textarea "x"
type textarea "Привет, за эджари для клиента проект Дубай"
click at [530, 356] on icon "Добавить файлы к спецификации" at bounding box center [534, 358] width 14 height 14
click at [807, 414] on span "Отправить" at bounding box center [818, 412] width 43 height 14
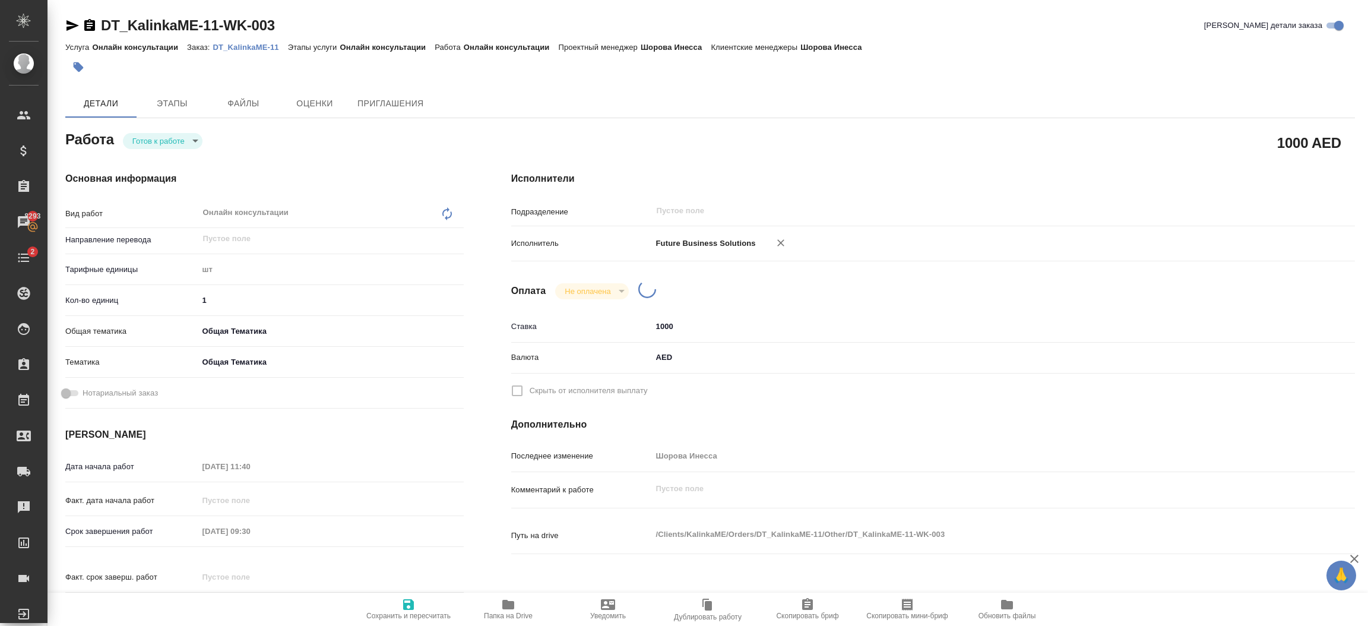
type textarea "x"
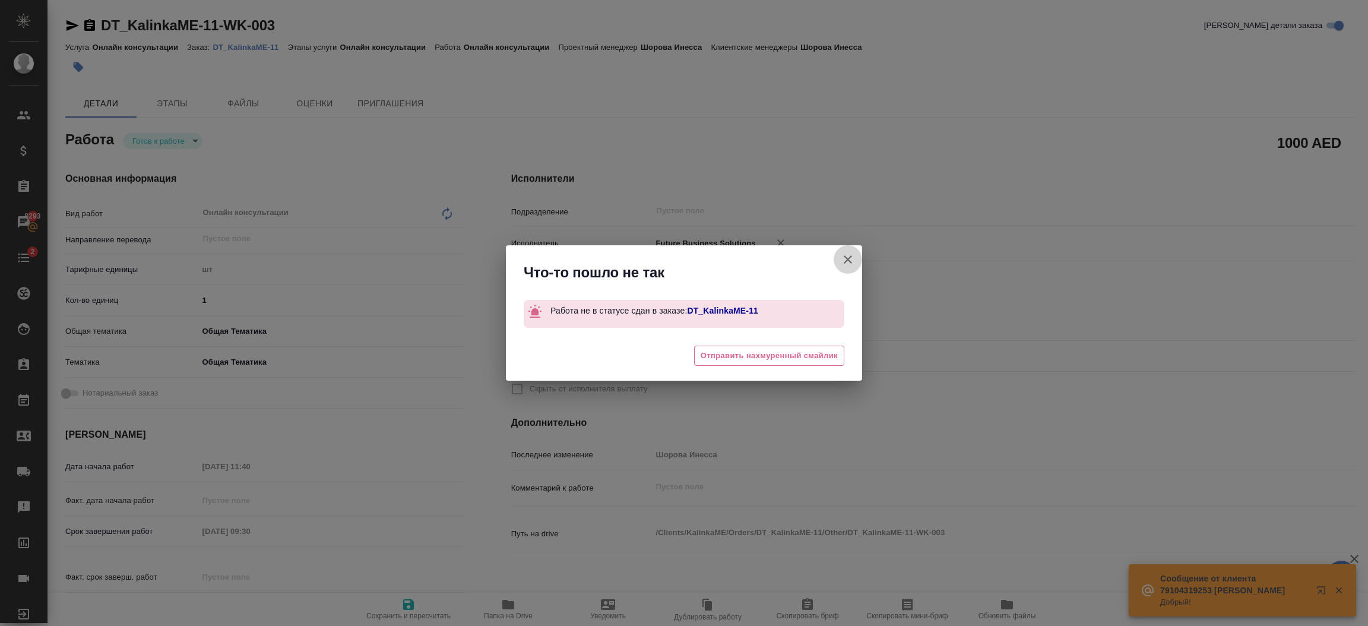
click at [852, 258] on icon "button" at bounding box center [848, 259] width 14 height 14
type textarea "x"
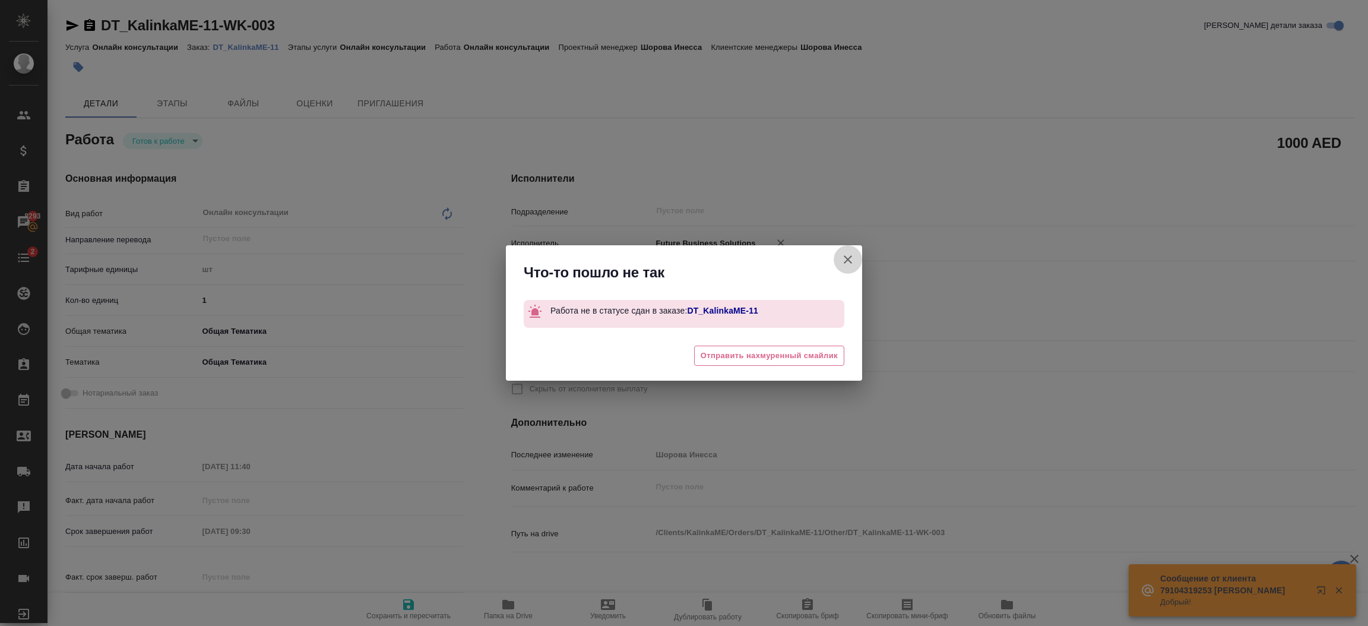
type textarea "x"
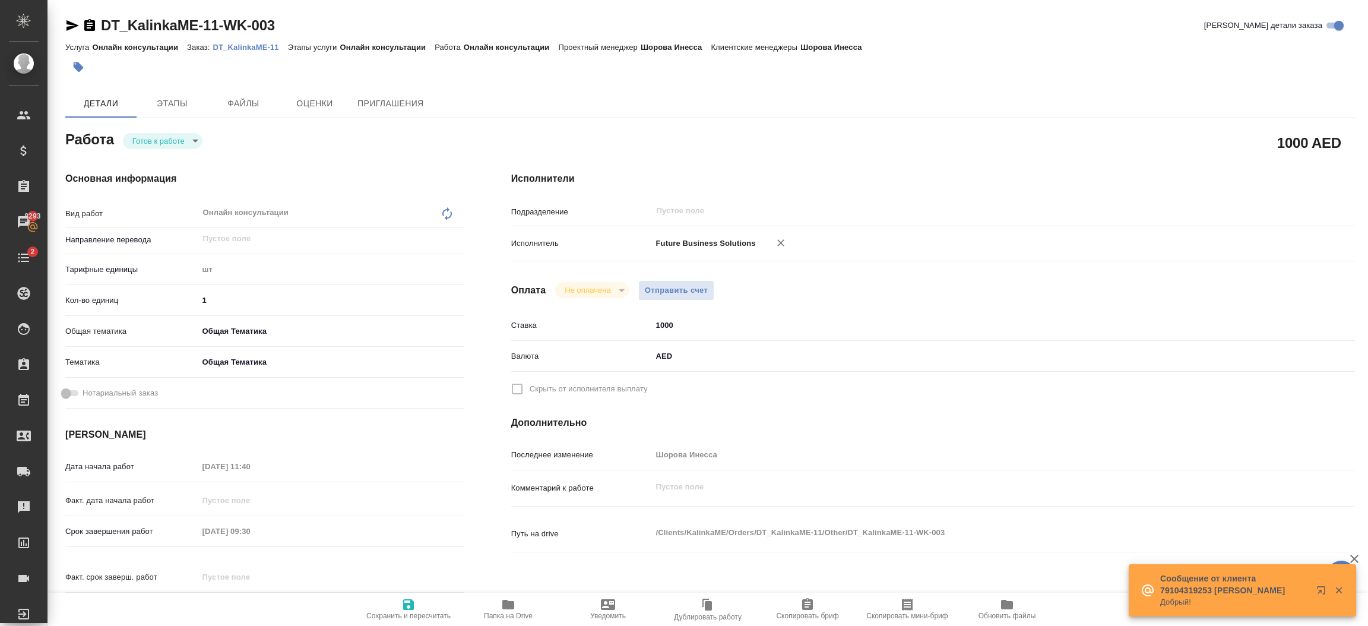
click at [186, 135] on body "🙏 .cls-1 fill:#fff; AWATERA [PERSON_NAME].shorova_kiev Клиенты Спецификации Зак…" at bounding box center [684, 313] width 1368 height 626
click at [161, 195] on li "Сдан" at bounding box center [163, 201] width 80 height 20
type textarea "x"
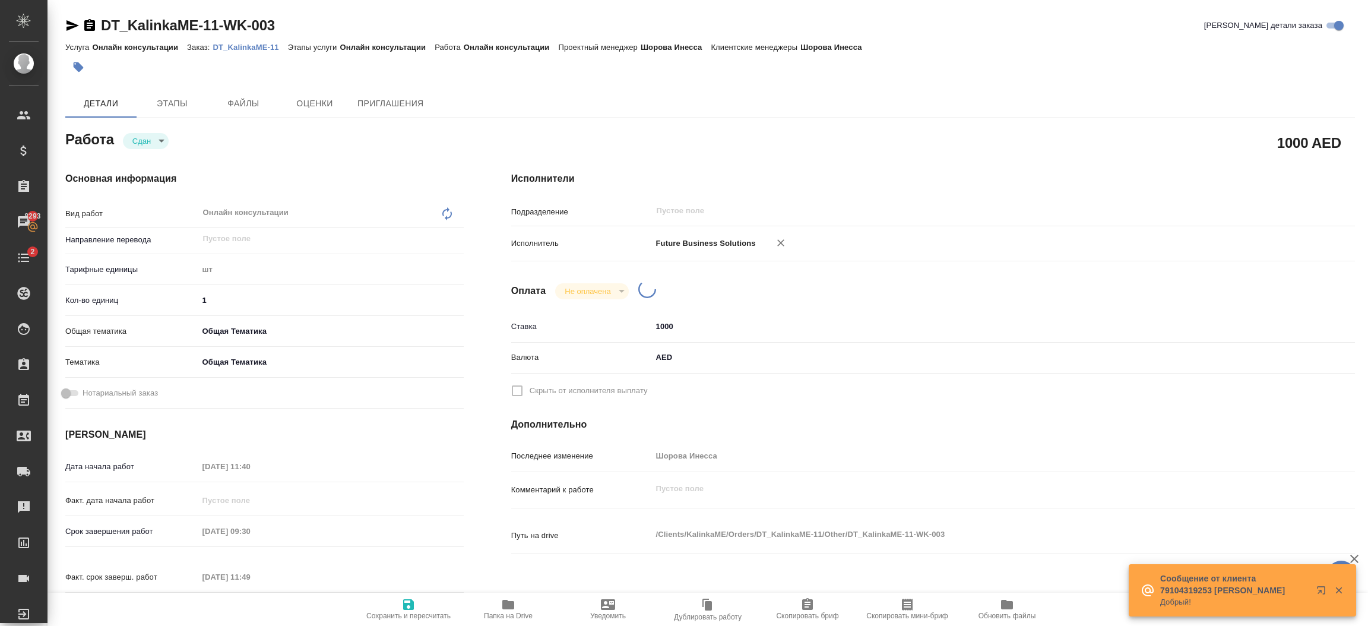
type textarea "x"
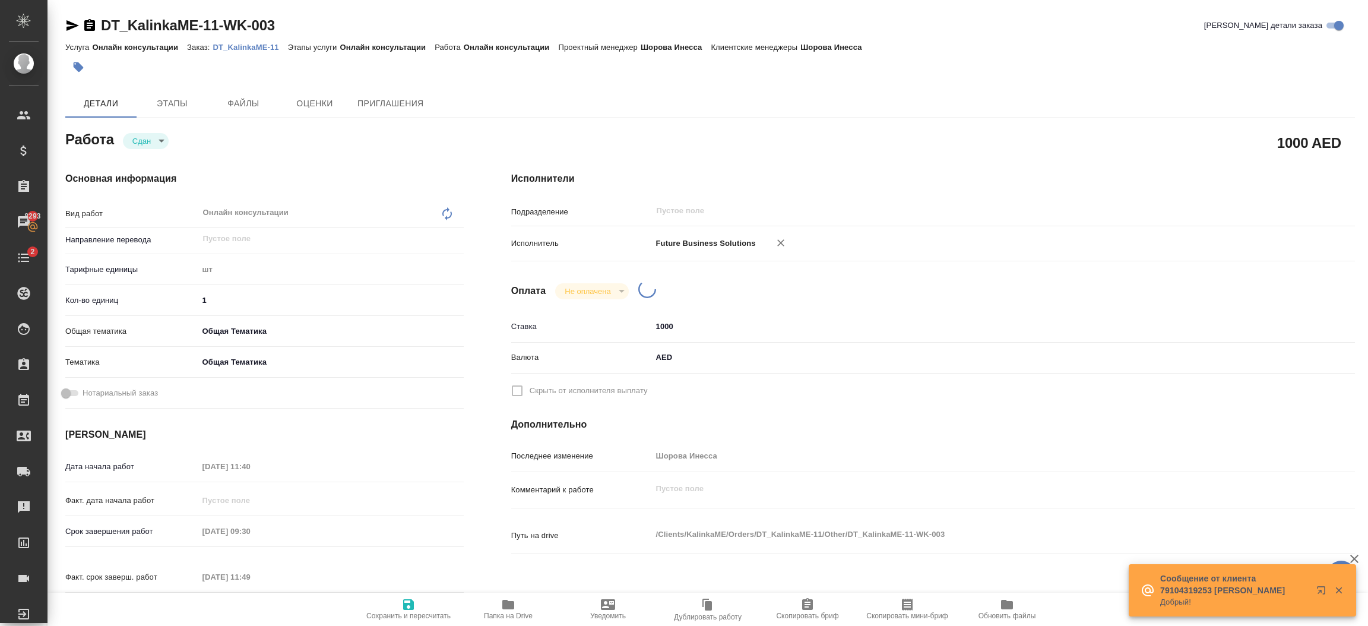
type textarea "x"
click at [691, 294] on span "Отправить счет" at bounding box center [677, 291] width 64 height 14
type textarea "x"
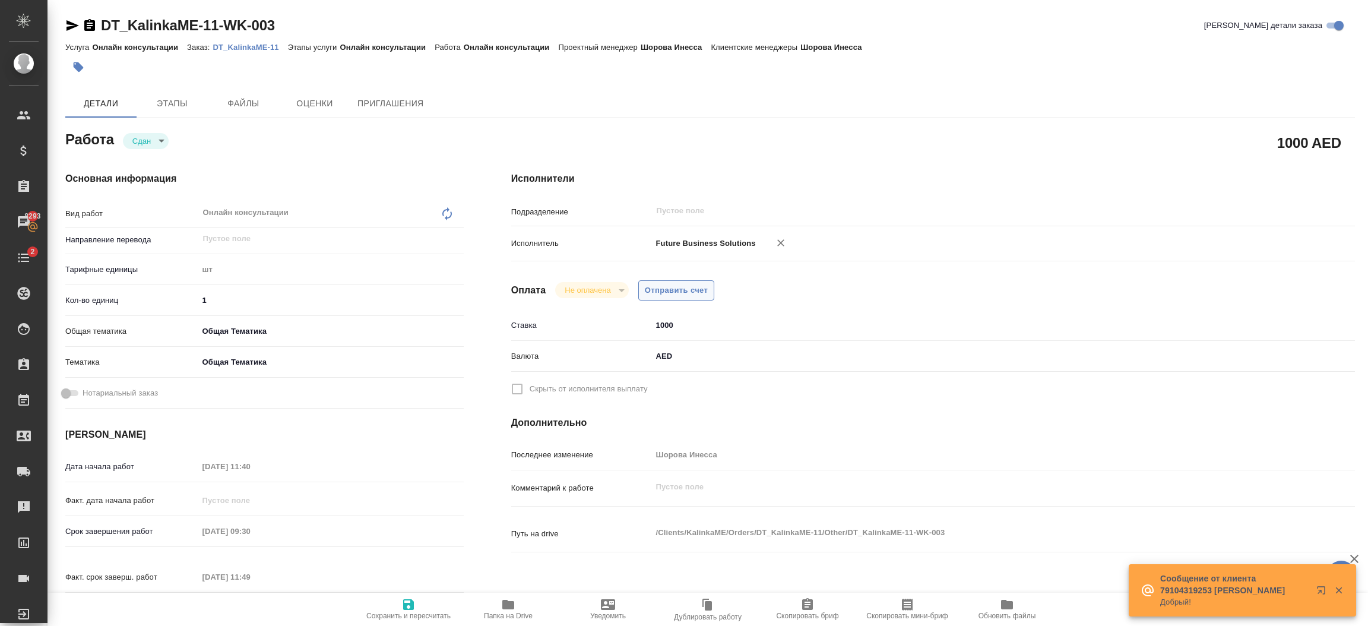
type textarea "x"
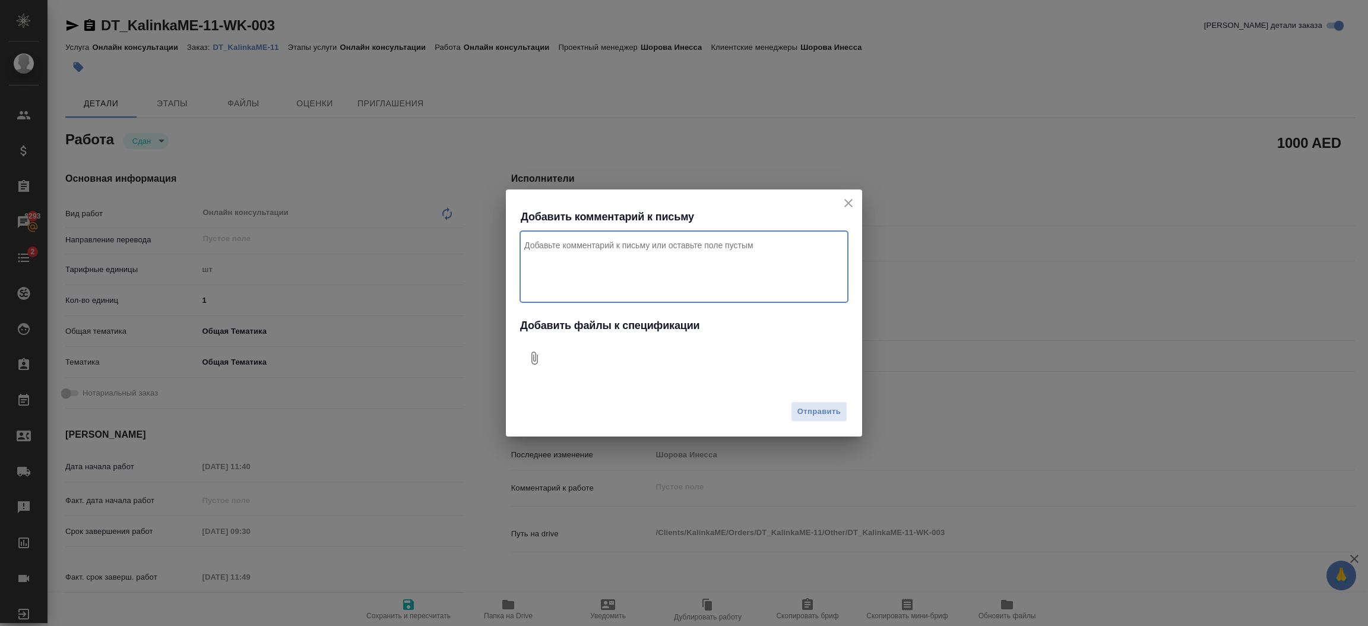
click at [656, 267] on textarea "Комментарий к письму" at bounding box center [684, 266] width 328 height 71
type textarea "Привет, проект дубай, за эджари для клиента"
click at [534, 358] on icon "Добавить файлы к спецификации" at bounding box center [534, 358] width 14 height 14
click at [824, 405] on span "Отправить" at bounding box center [818, 412] width 43 height 14
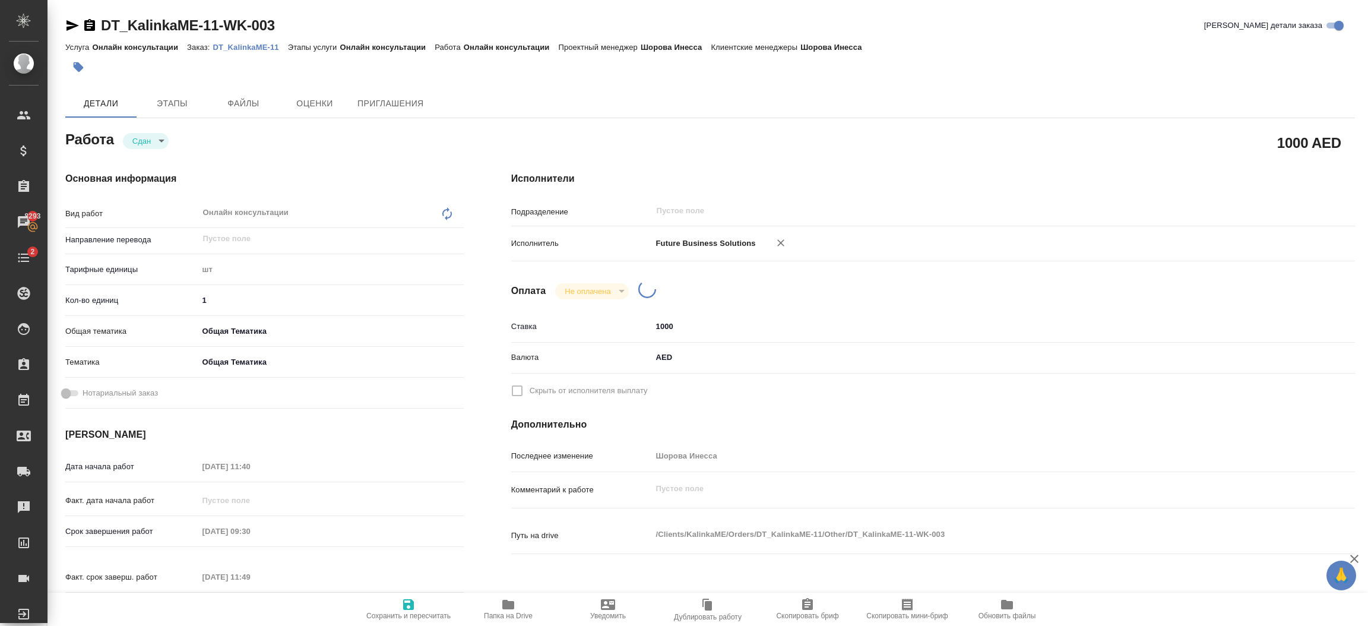
type textarea "x"
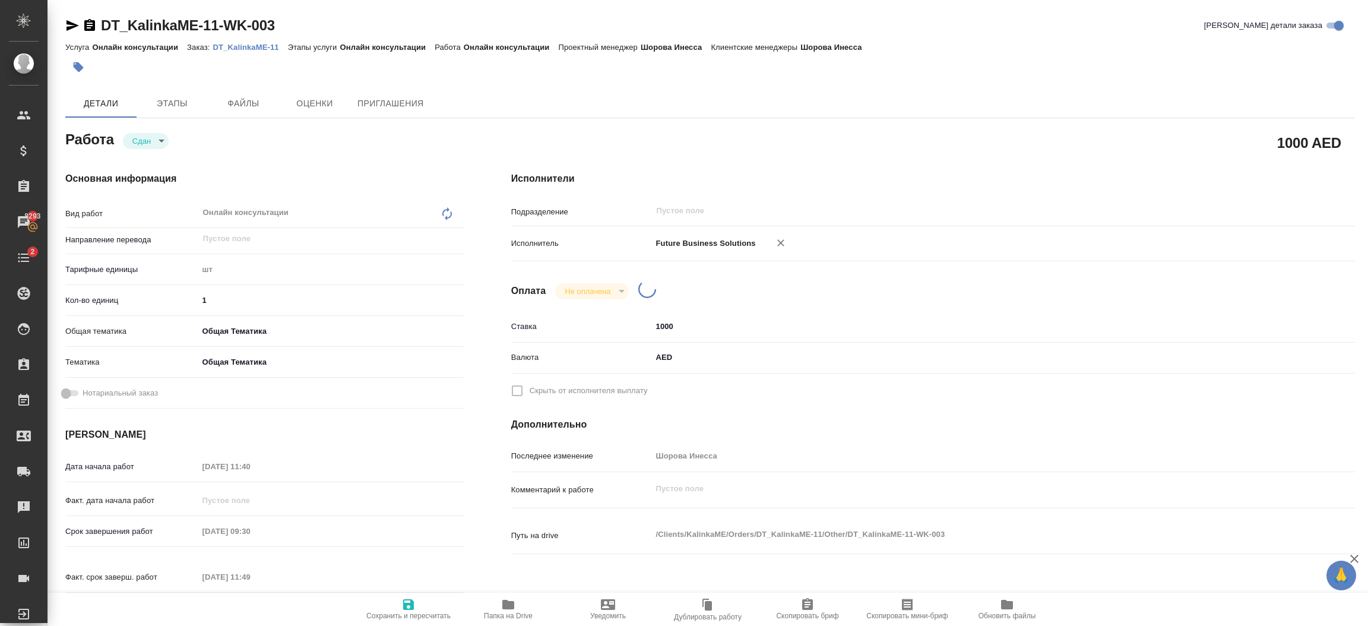
type input "closed"
type textarea "Онлайн консультации"
type textarea "x"
type input "5a8b1489cc6b4906c91bfdc1"
type input "1"
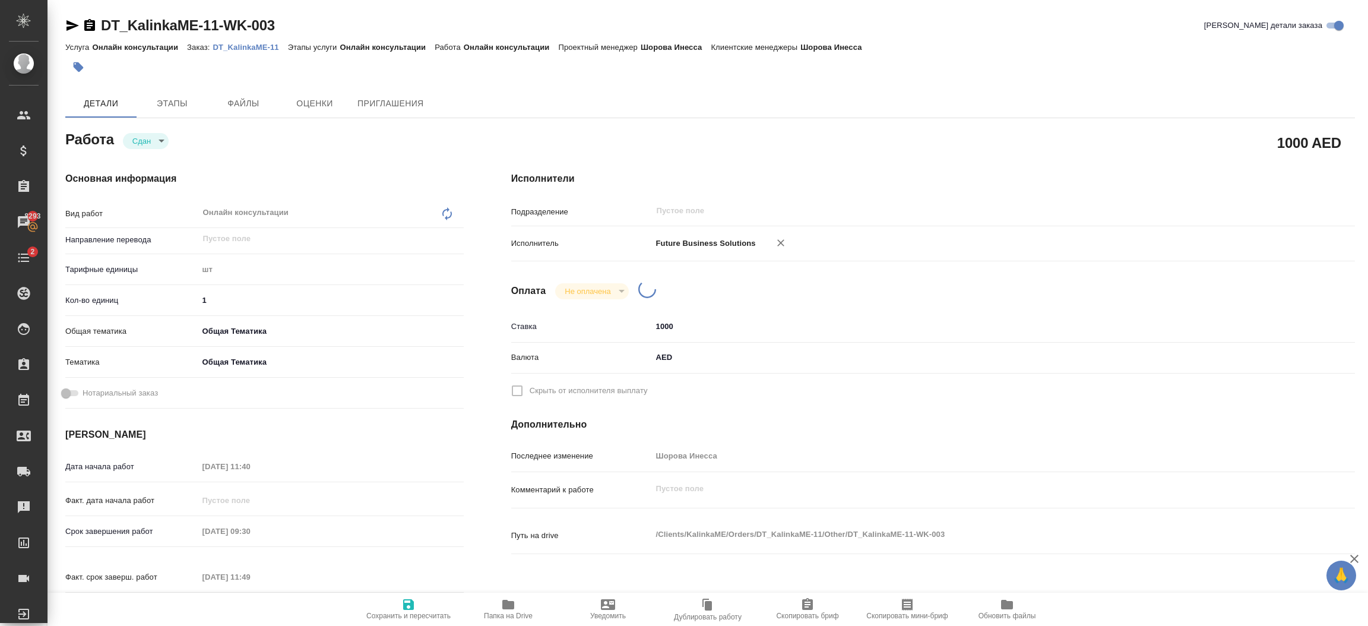
type input "obtem"
type input "6012b1ca196b0e5c9229a120"
type input "[DATE] 11:40"
type input "[DATE] 09:30"
type input "[DATE] 11:49"
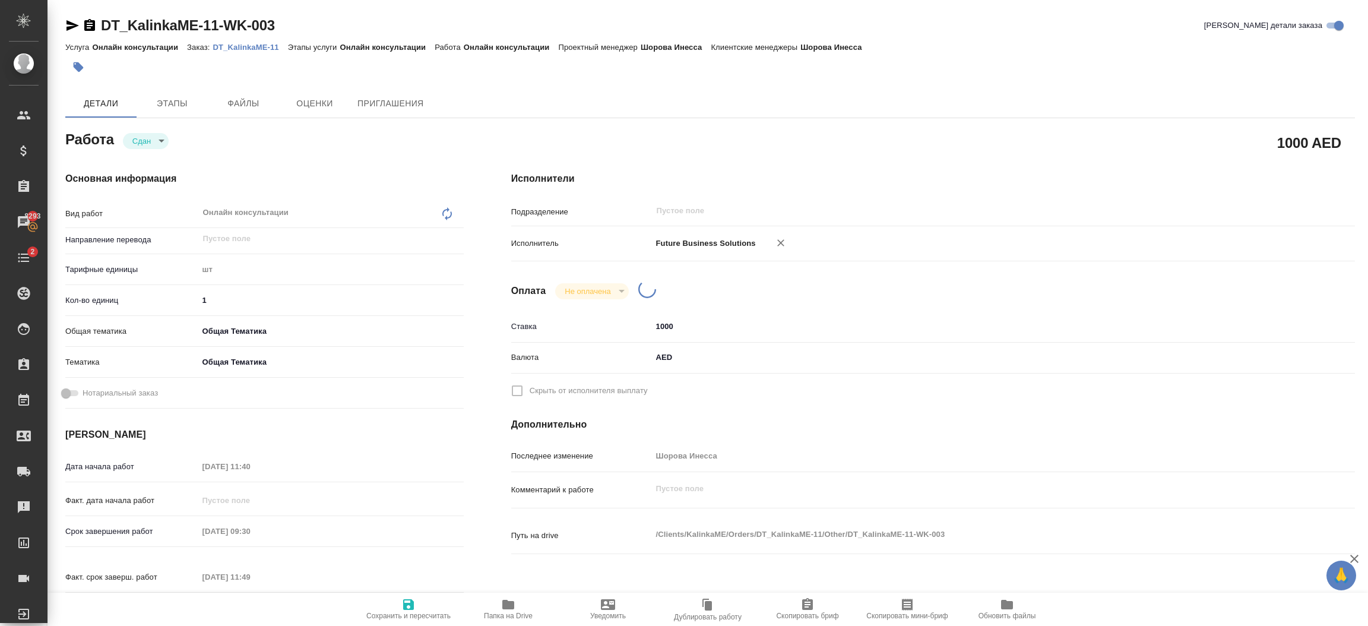
type input "[DATE] 09:30"
type input "notPayed"
type input "1000"
type input "AED"
type input "Шорова Инесса"
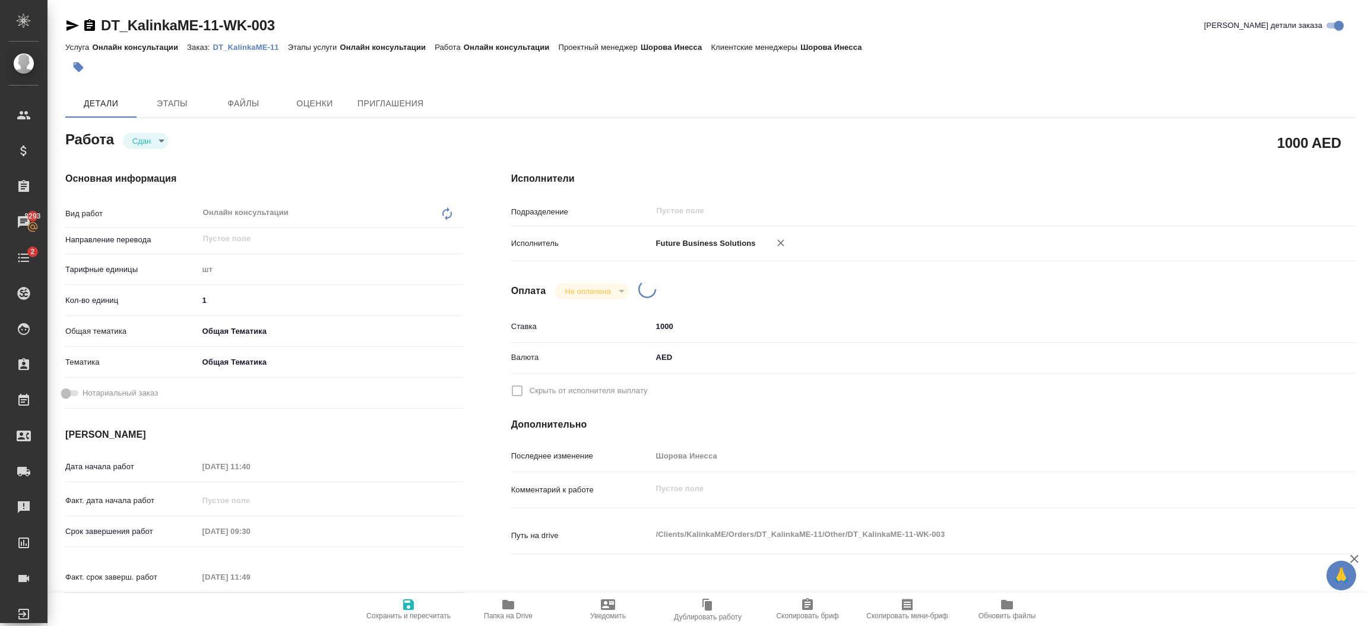
type textarea "x"
type textarea "/Clients/KalinkaME/Orders/DT_KalinkaME-11/Other/DT_KalinkaME-11-WK-003"
type textarea "x"
type input "DT_KalinkaME-11"
type input "Онлайн консультации"
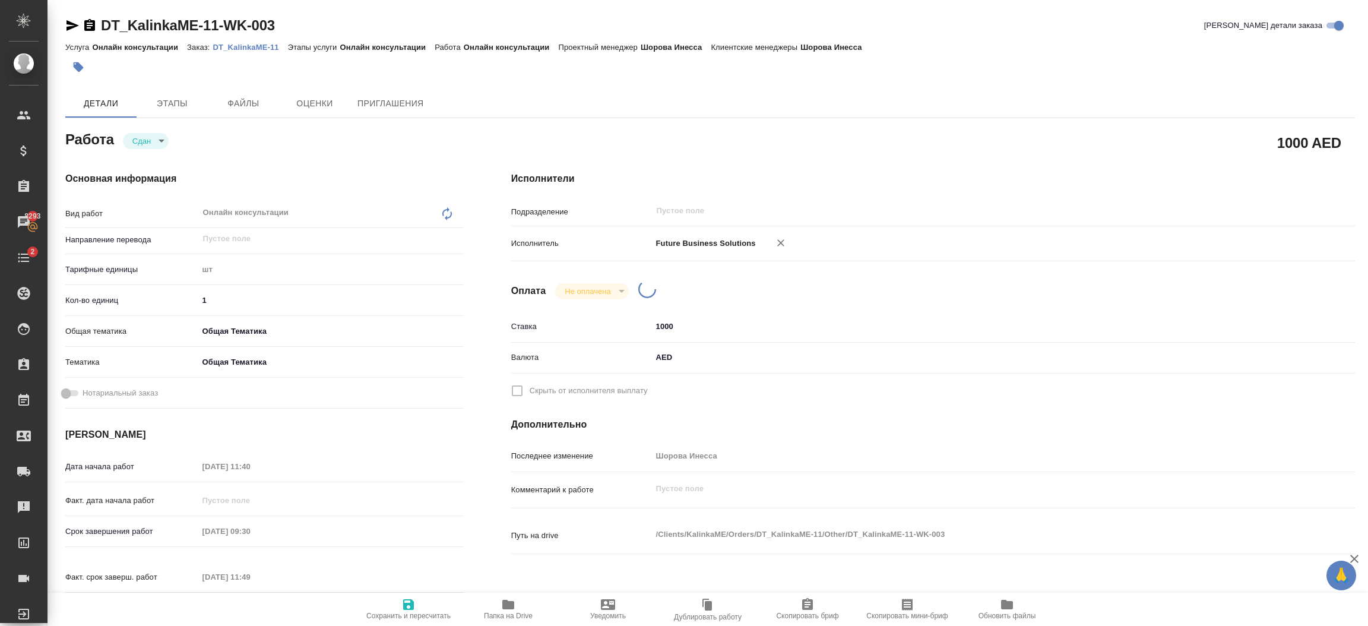
type input "Онлайн консультации"
type input "Шорова Инесса"
type input "/Clients/KalinkaME/Orders/DT_KalinkaME-11"
type textarea "x"
type textarea "доплата за эджари"
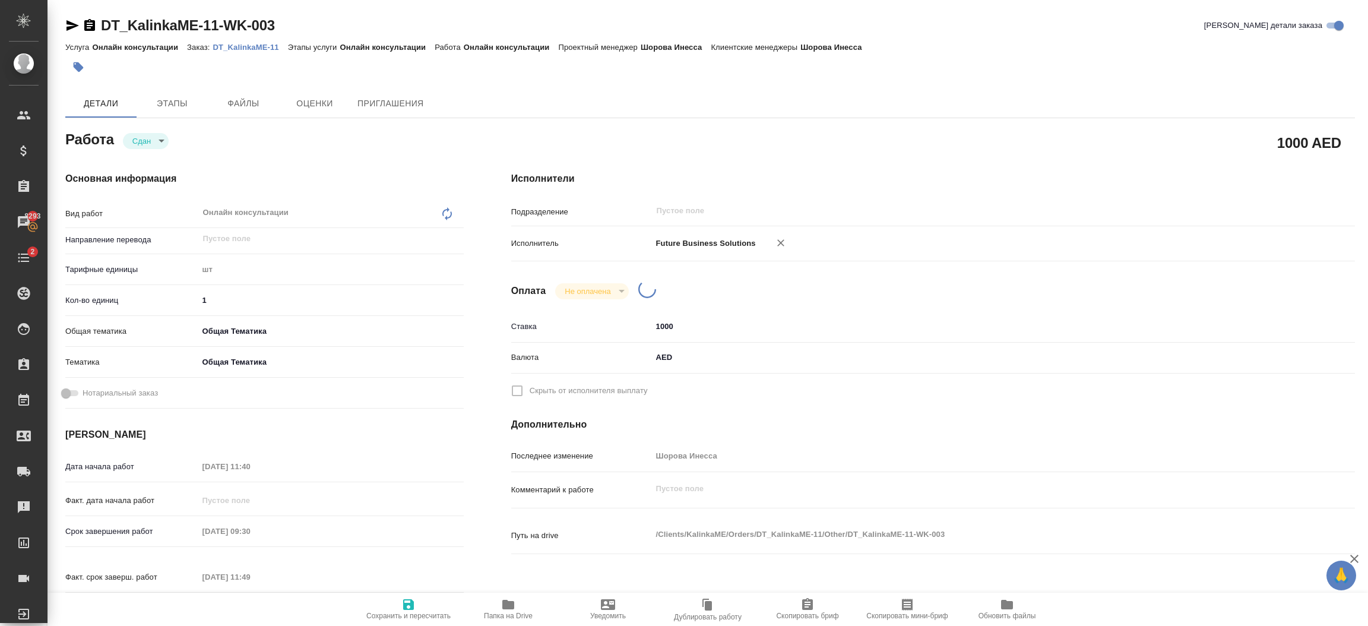
type textarea "x"
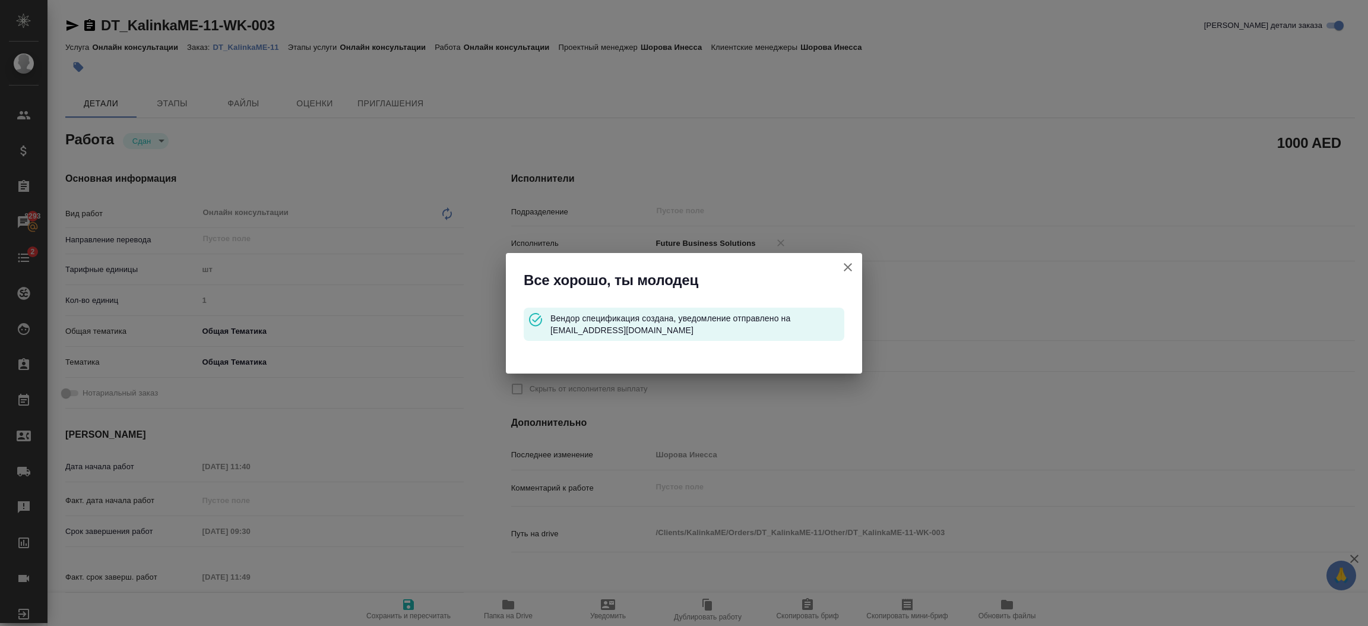
type textarea "x"
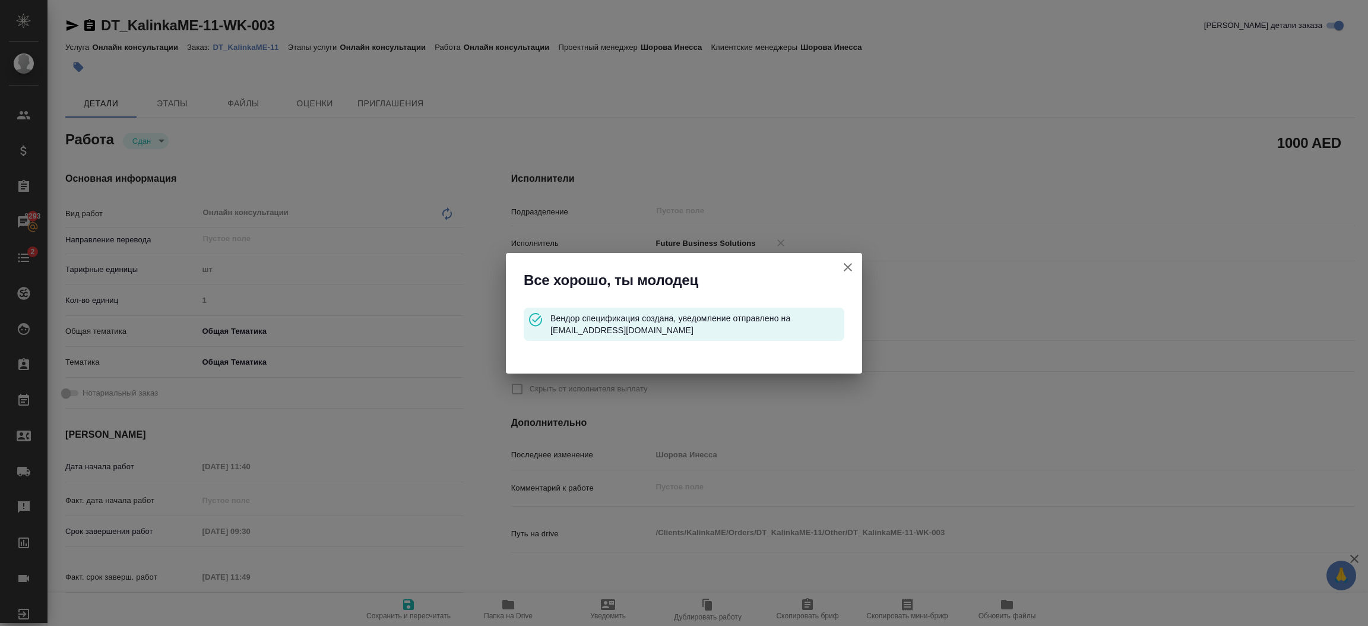
type textarea "x"
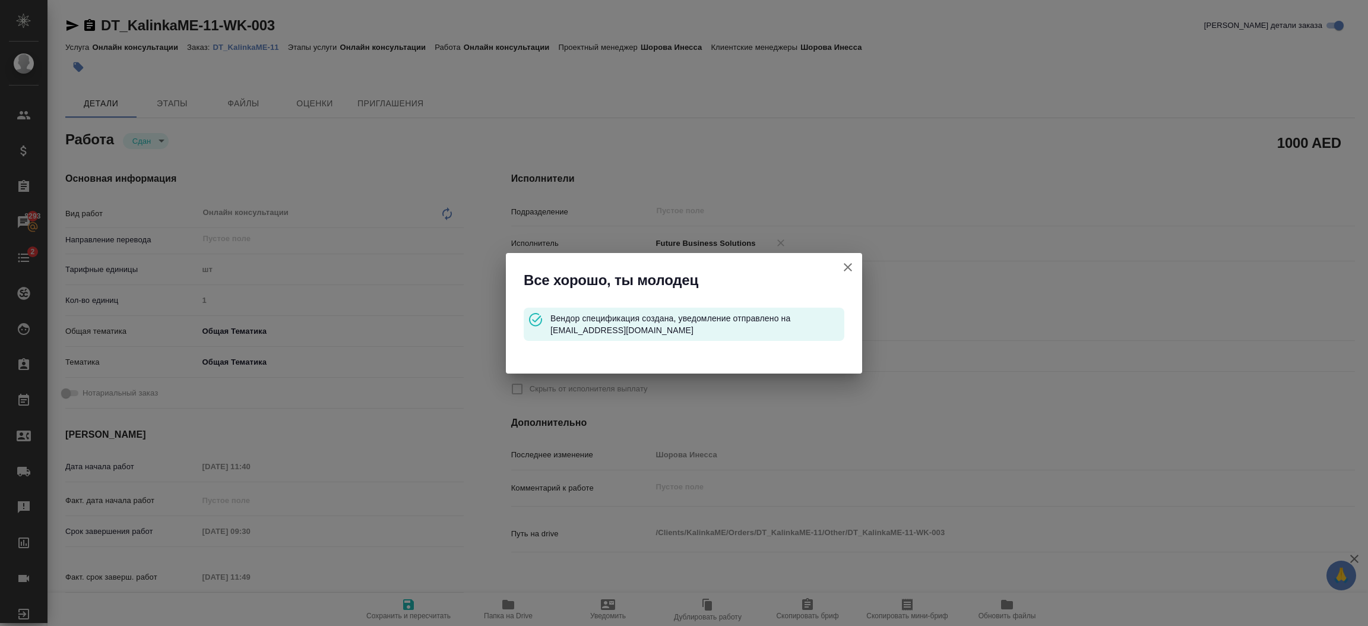
type textarea "x"
